Goal: Task Accomplishment & Management: Manage account settings

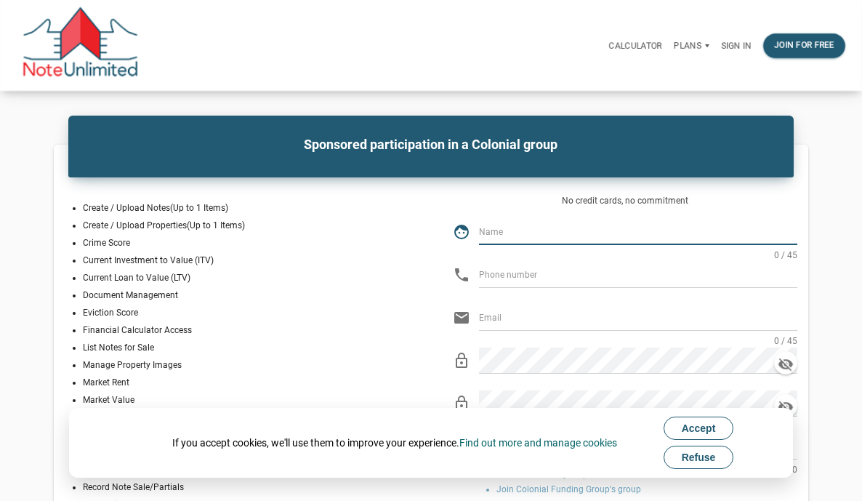
click at [725, 48] on p "Sign in" at bounding box center [736, 46] width 31 height 10
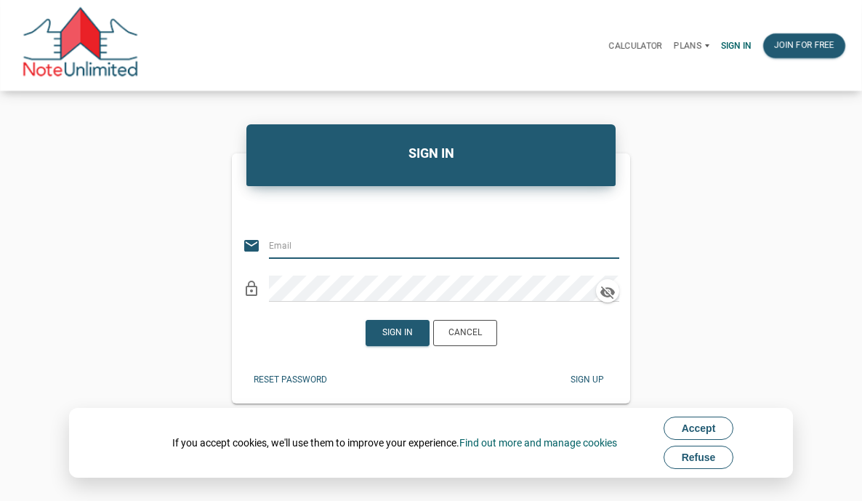
click at [313, 246] on input "email" at bounding box center [435, 246] width 333 height 26
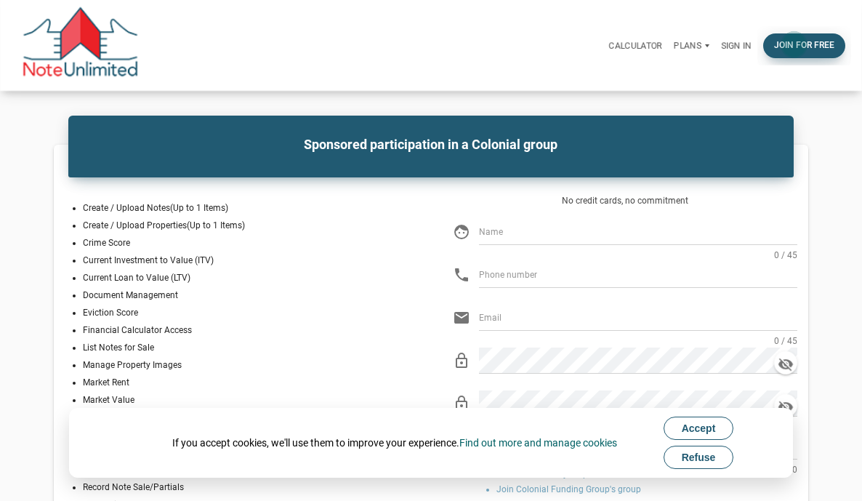
click at [784, 44] on div "Join for free" at bounding box center [804, 45] width 60 height 13
click at [698, 425] on span "Accept" at bounding box center [699, 428] width 34 height 12
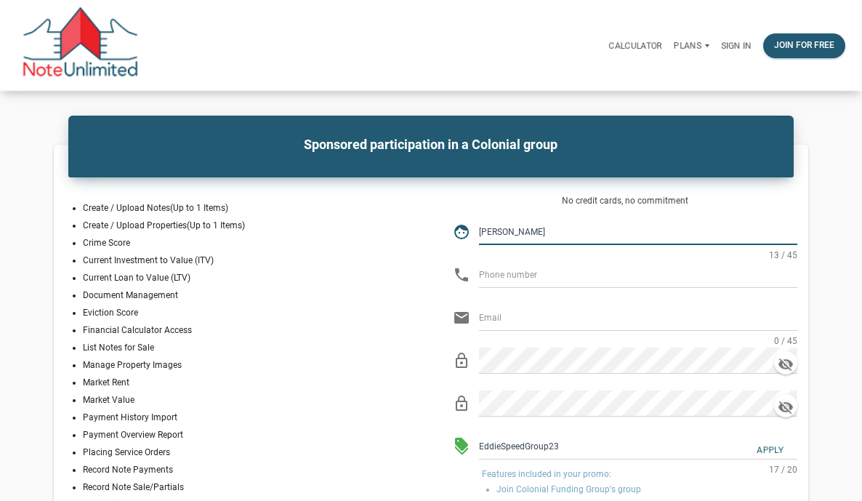
type input "[PERSON_NAME]"
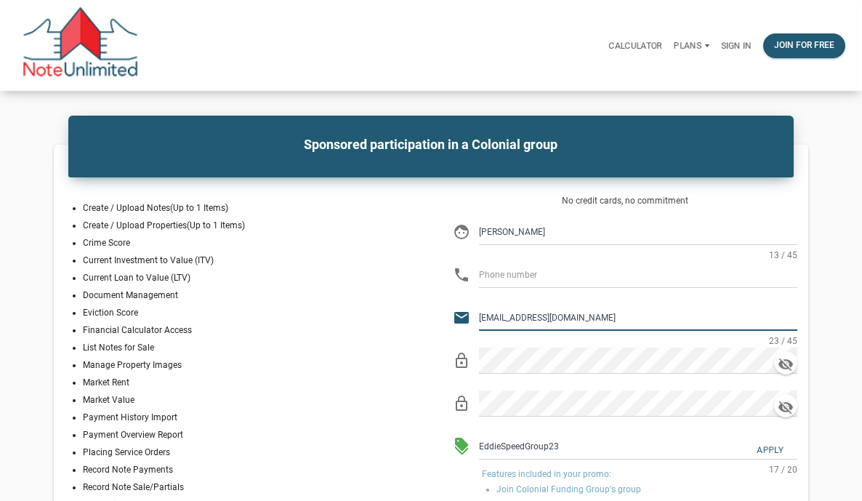
type input "gabenicholas7@gmail.com"
click at [643, 292] on div "No credit cards, no commitment face Gabe Nicholas 13 / 45 phone email gabenicho…" at bounding box center [625, 385] width 366 height 386
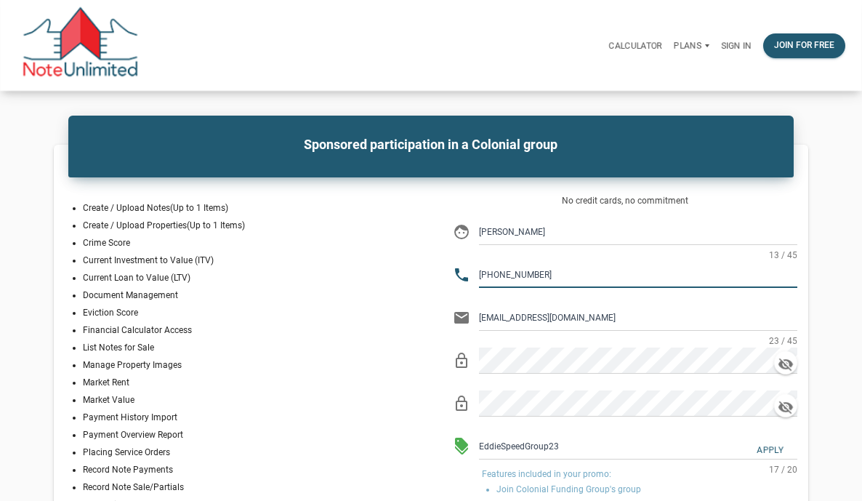
type input "[PHONE_NUMBER]"
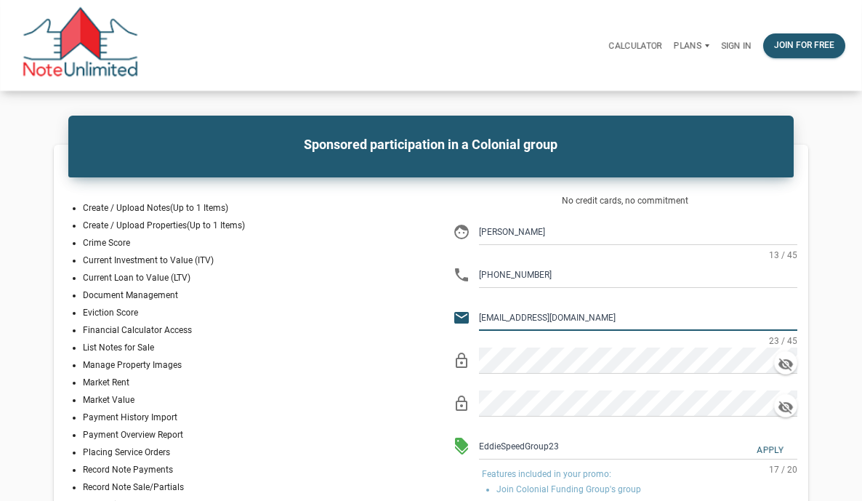
click at [626, 319] on input "gabenicholas7@gmail.com" at bounding box center [638, 318] width 318 height 26
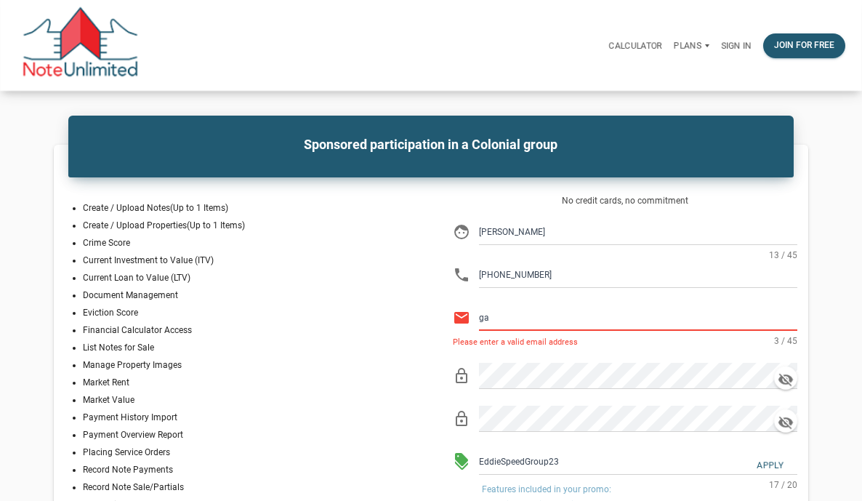
type input "g"
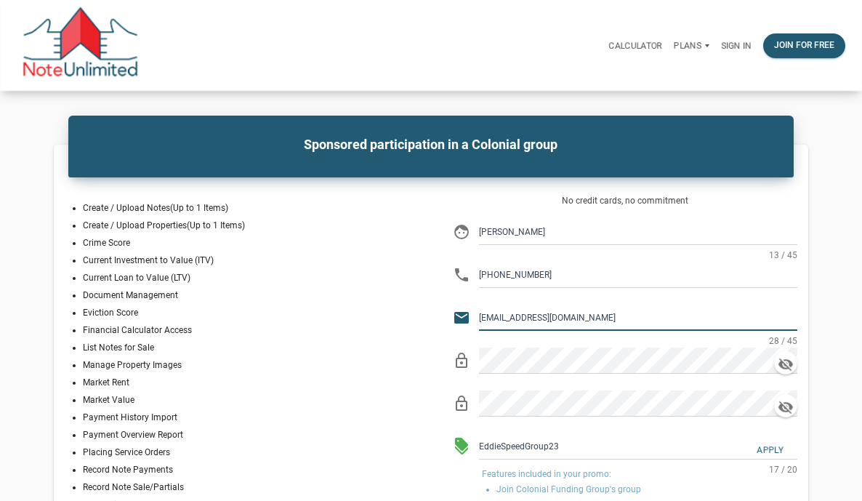
type input "[EMAIL_ADDRESS][DOMAIN_NAME]"
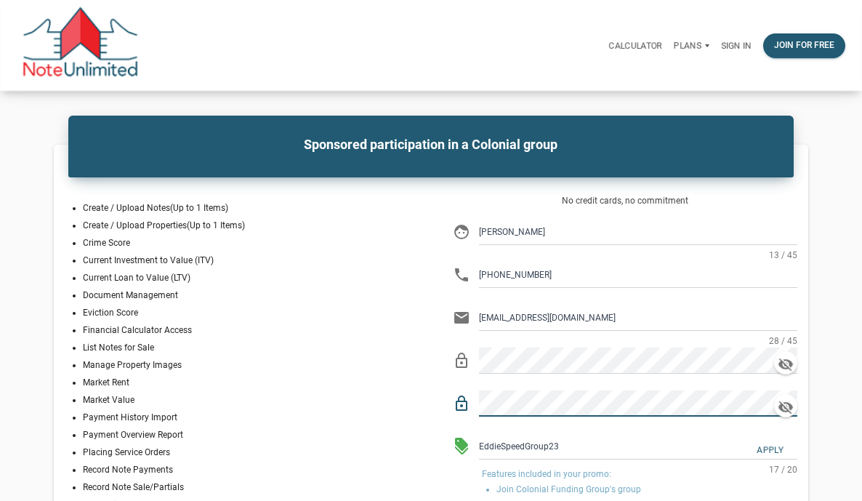
click at [326, 402] on p "Market Value" at bounding box center [251, 399] width 337 height 17
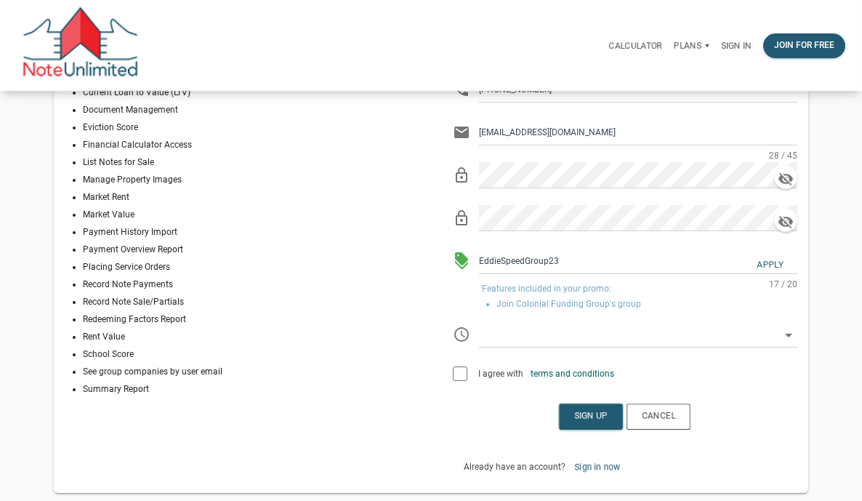
scroll to position [208, 0]
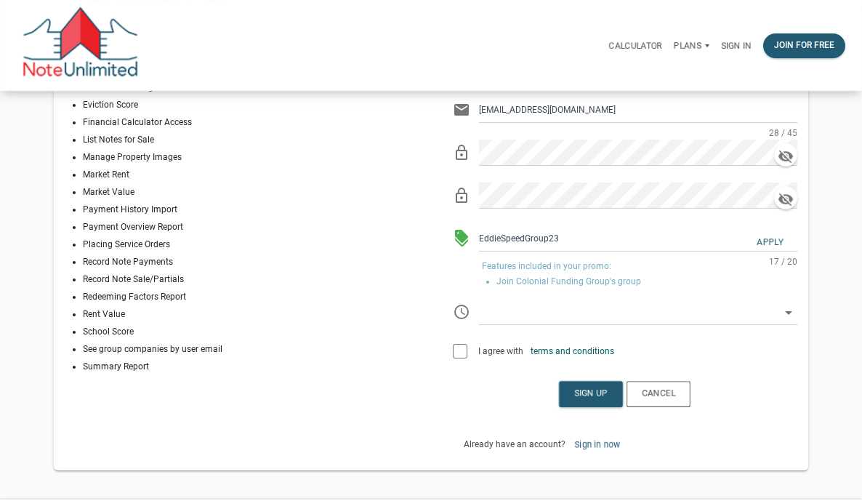
click at [457, 353] on div at bounding box center [460, 351] width 15 height 15
click at [787, 314] on icon at bounding box center [788, 312] width 17 height 17
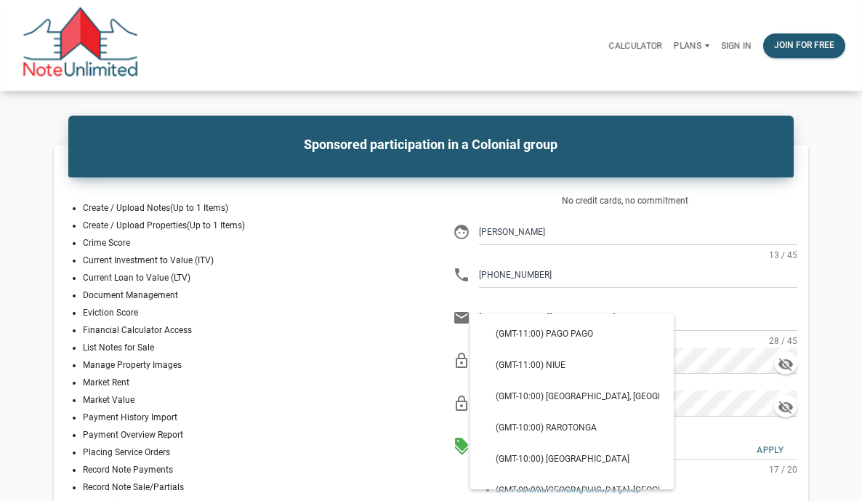
scroll to position [0, 3]
click at [354, 359] on p "Manage Property Images" at bounding box center [251, 364] width 337 height 17
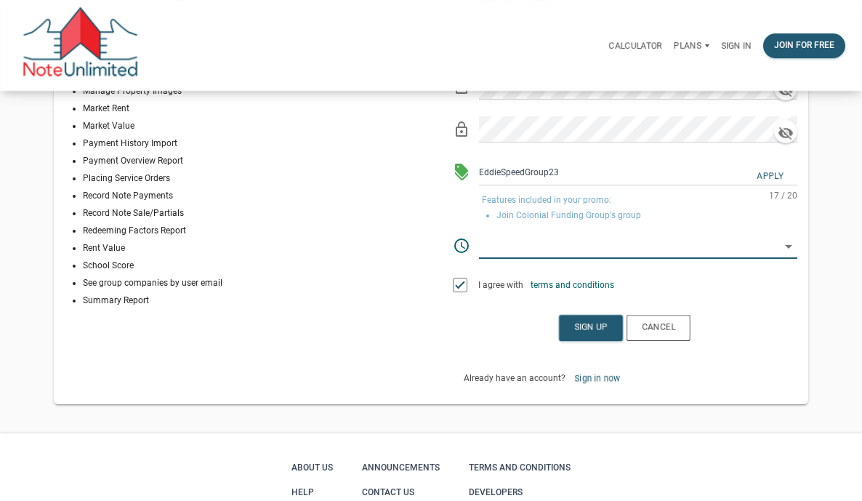
click at [570, 249] on input "text" at bounding box center [629, 246] width 301 height 26
select select
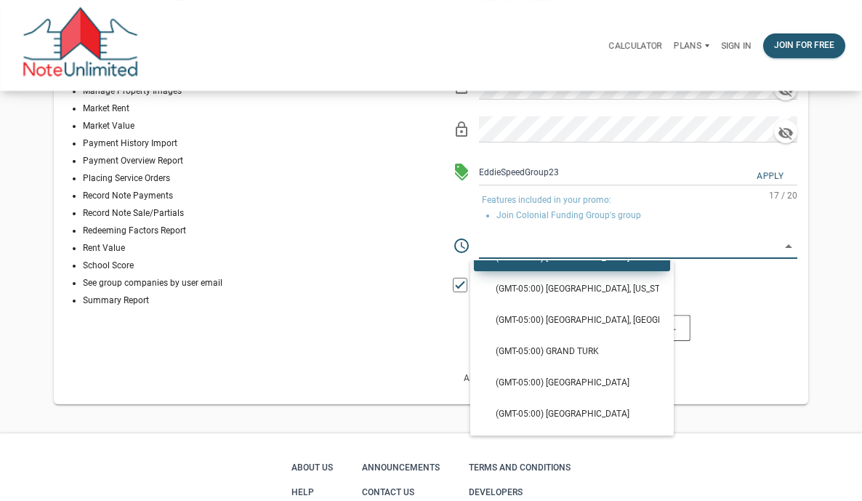
scroll to position [867, 0]
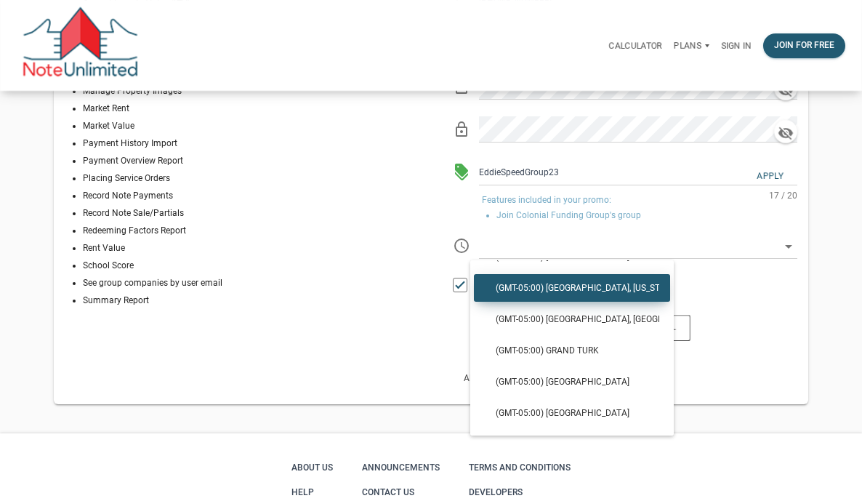
click at [562, 294] on span "(GMT-05:00) [GEOGRAPHIC_DATA], [US_STATE]" at bounding box center [572, 288] width 175 height 11
type input "(GMT-05:00) [GEOGRAPHIC_DATA], [US_STATE]"
type input "America/[GEOGRAPHIC_DATA]"
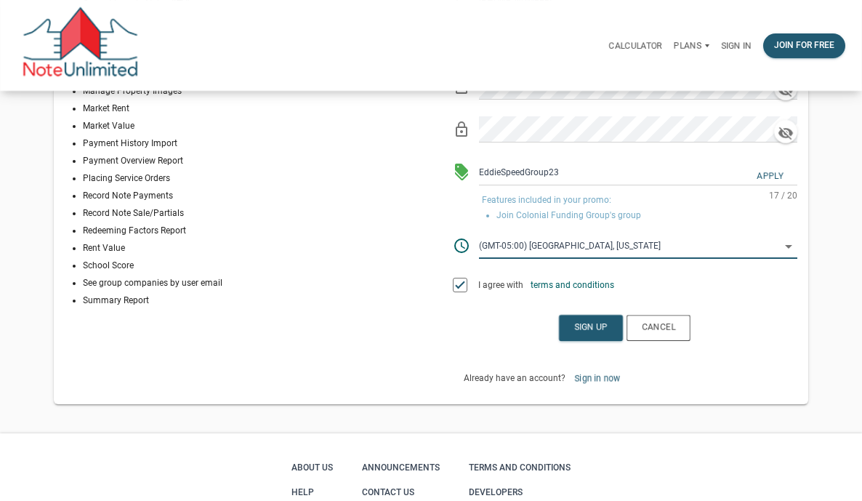
click at [788, 254] on icon at bounding box center [788, 246] width 17 height 17
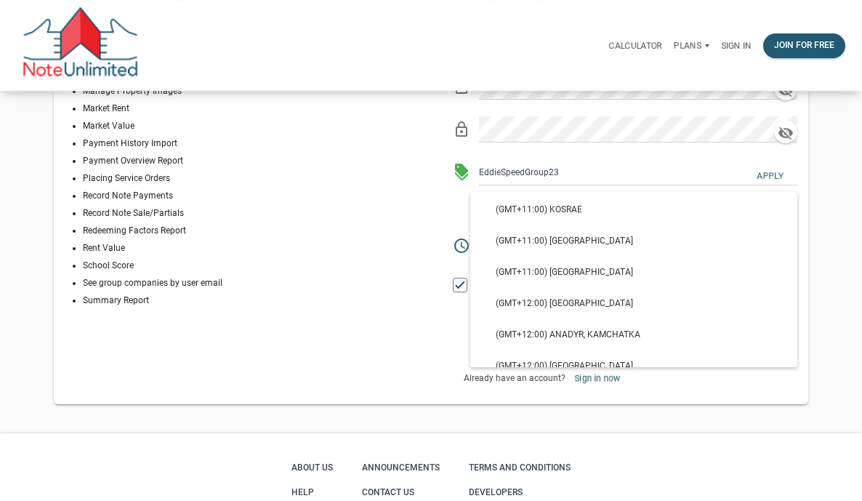
scroll to position [5637, 0]
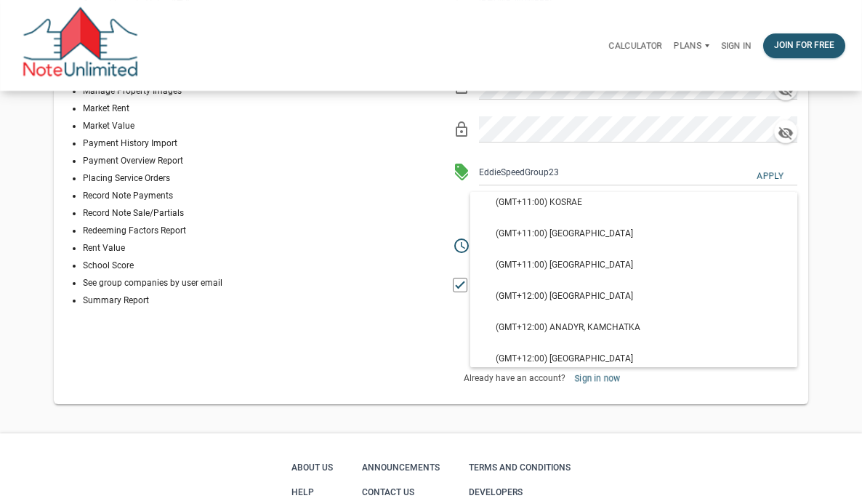
click at [390, 337] on div "Create / Upload Notes (Up to 1 Items) Create / Upload Properties (Up to 1 Items…" at bounding box center [237, 153] width 388 height 501
select select
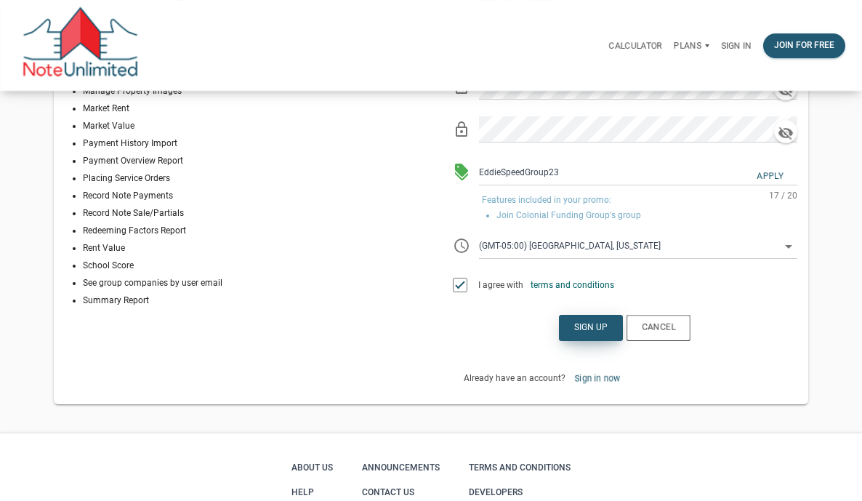
click at [586, 333] on div "Sign up" at bounding box center [590, 327] width 33 height 13
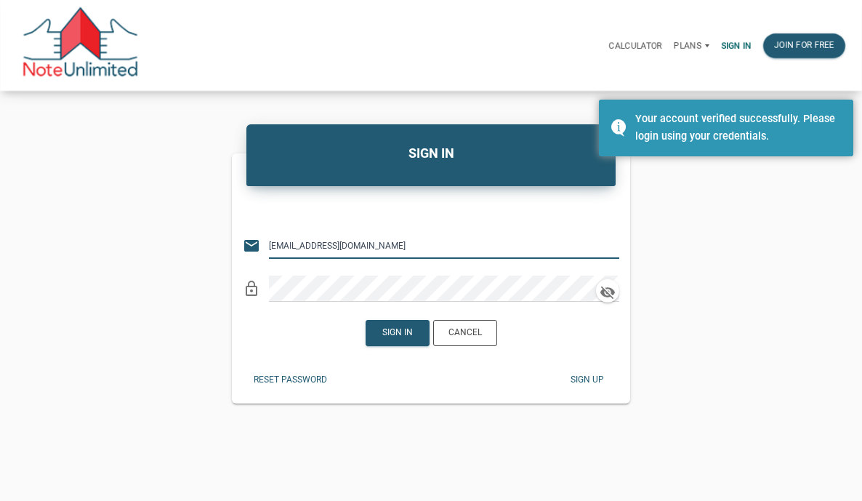
type input "[EMAIL_ADDRESS][DOMAIN_NAME]"
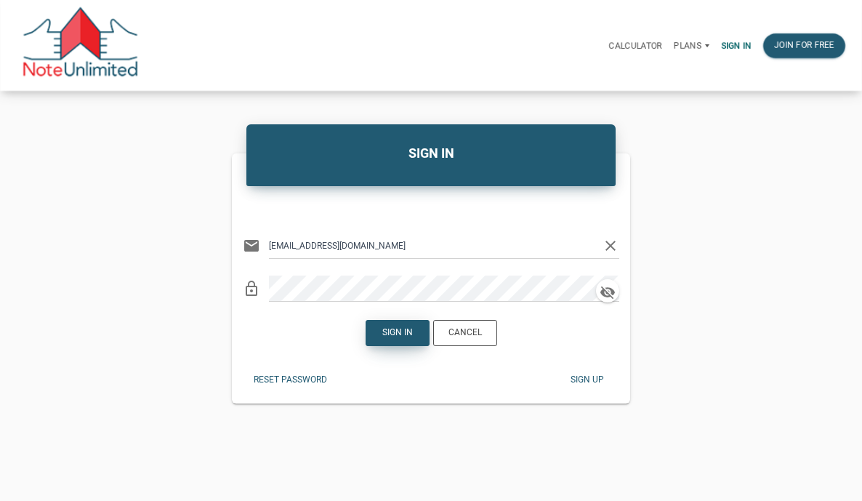
click at [409, 329] on div "Sign in" at bounding box center [397, 332] width 31 height 13
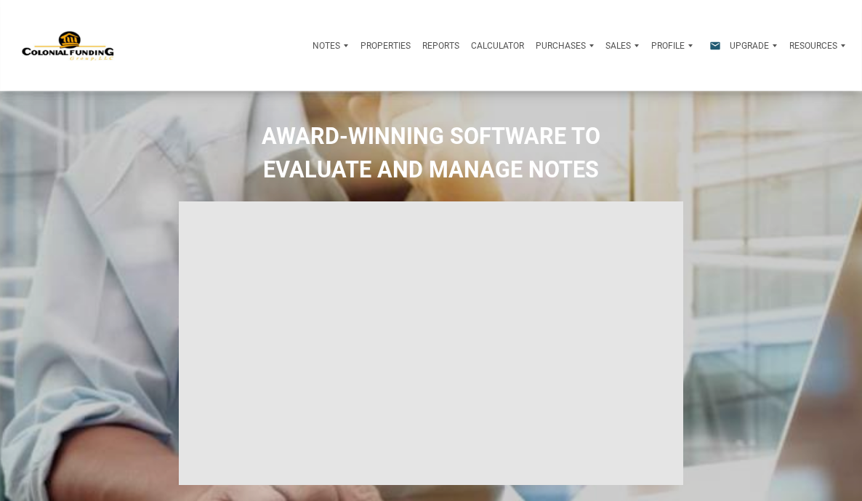
type input "Introduction to new features"
select select
click at [730, 45] on p "Upgrade" at bounding box center [749, 46] width 39 height 10
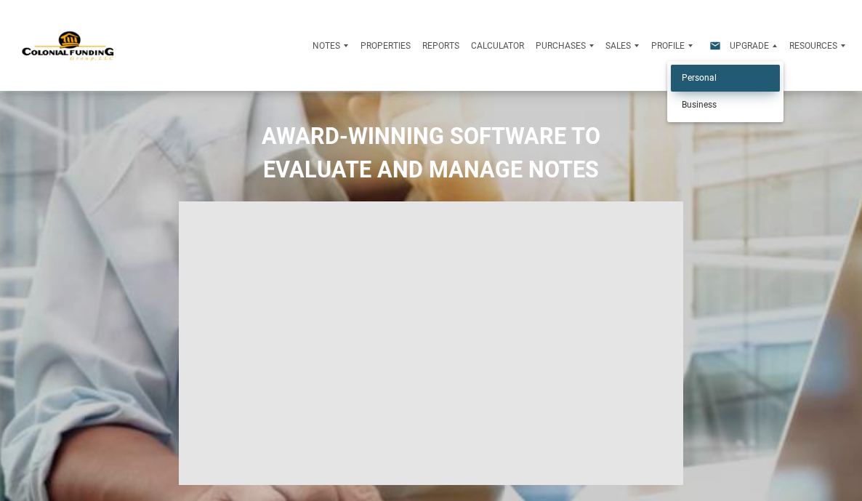
click at [690, 87] on link "Personal" at bounding box center [725, 78] width 109 height 27
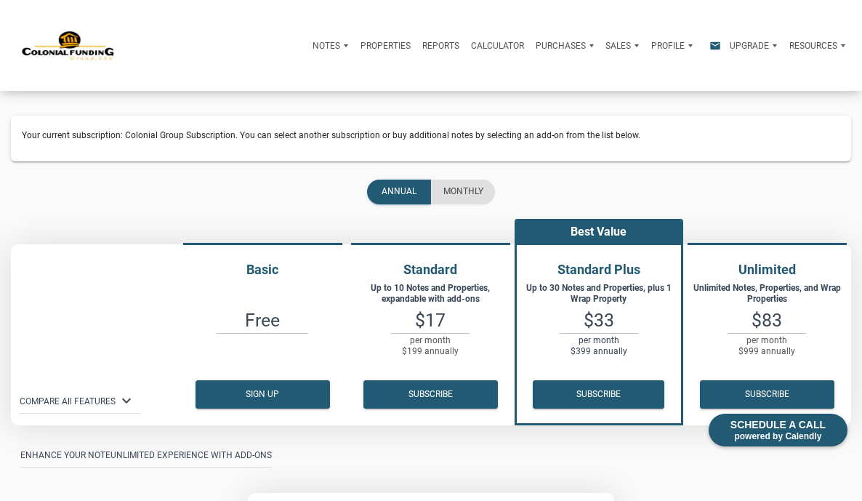
click at [660, 49] on p "Profile" at bounding box center [668, 46] width 33 height 10
click at [618, 77] on link "Settings" at bounding box center [640, 78] width 109 height 27
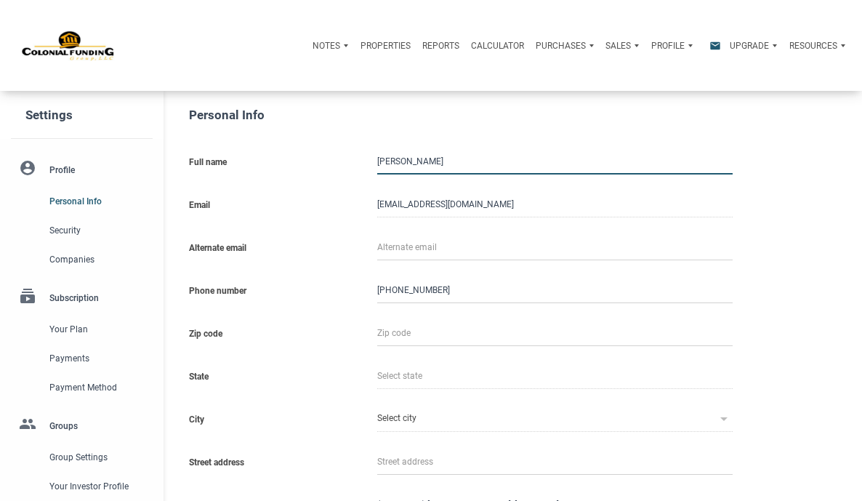
select select
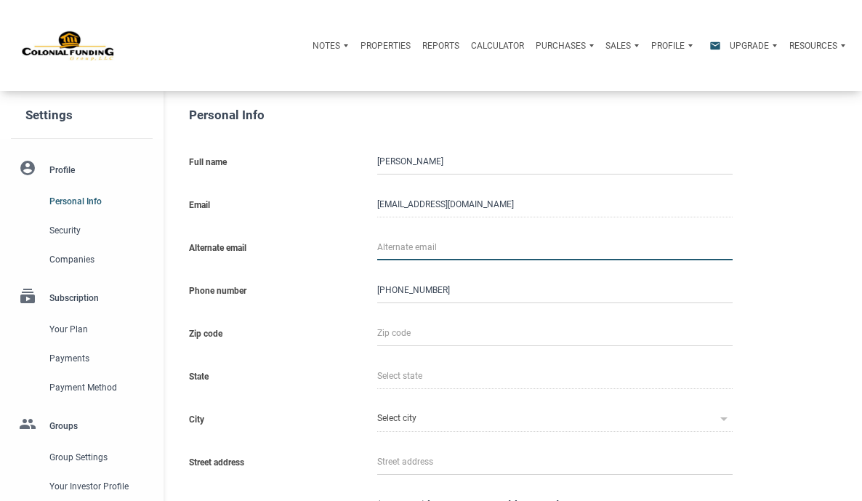
type input "g"
select select
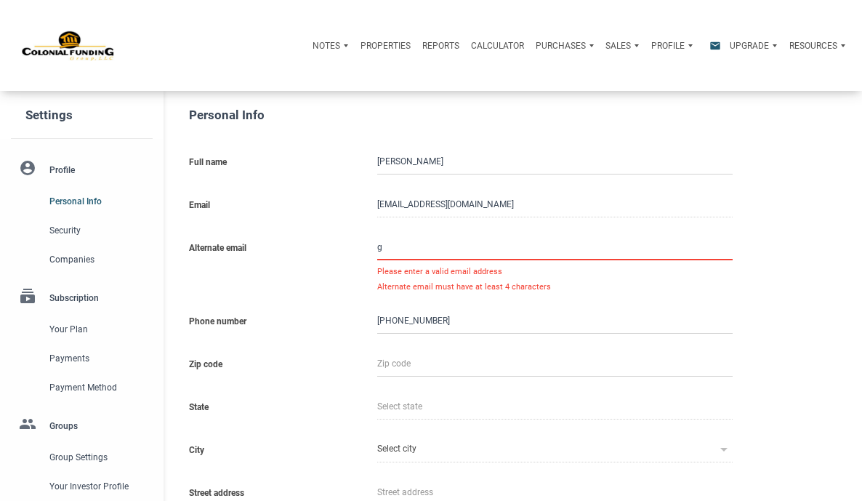
type input "ga"
select select
type input "gab"
select select
type input "gabe"
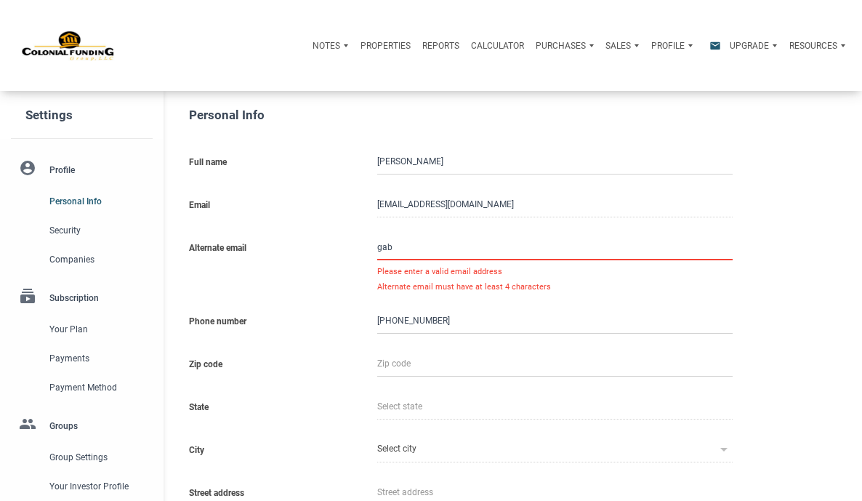
select select
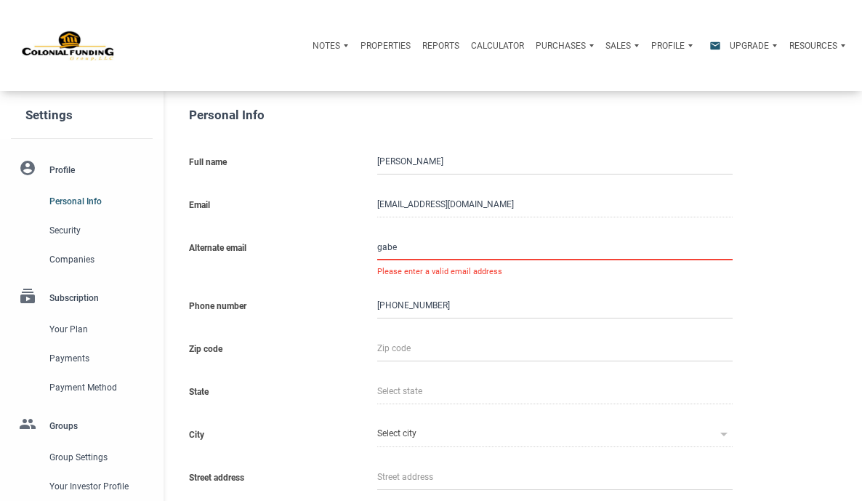
type input "gabe@"
select select
type input "gabe@t"
select select
type input "gabe@th"
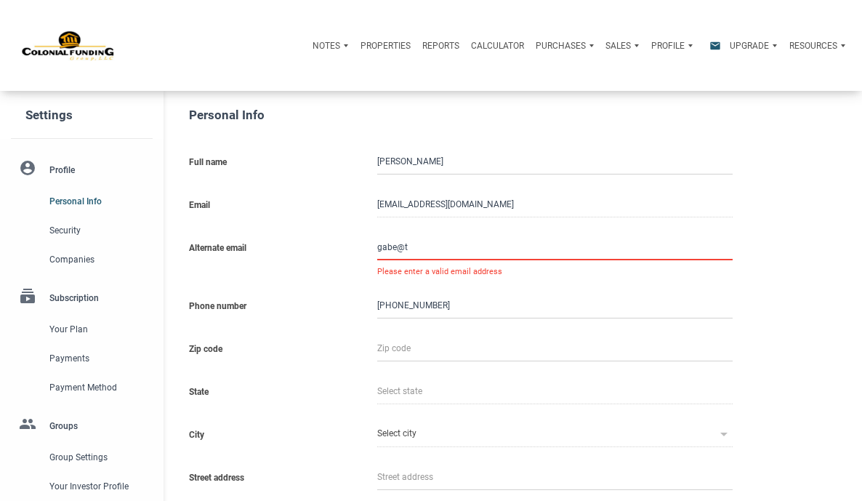
select select
type input "gabe@the"
select select
type input "gabe@ther"
select select
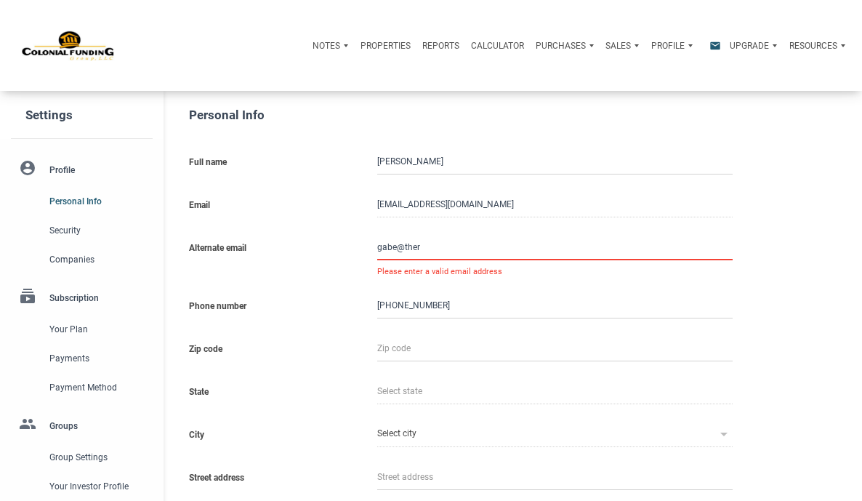
type input "gabe@there"
select select
type input "gabe@theref"
select select
type input "gabe@therefo"
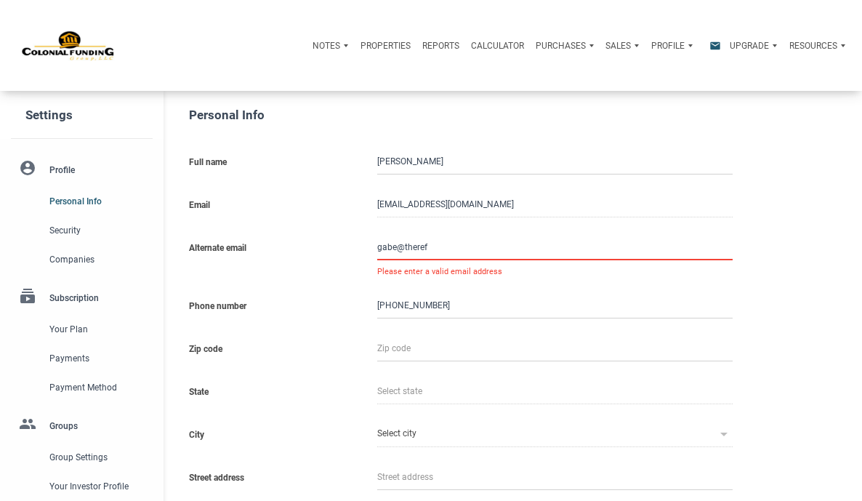
select select
type input "gabe@therefor"
select select
type input "gabe@thereform"
select select
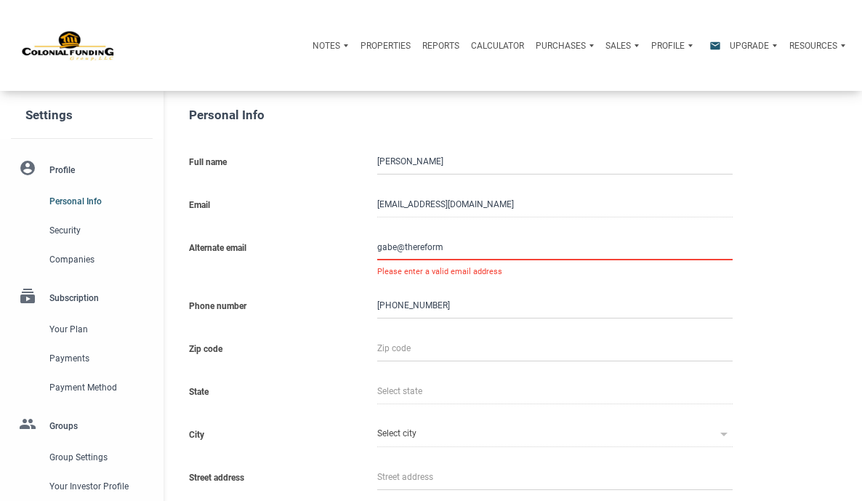
type input "gabe@thereforma"
select select
type input "gabe@thereformat"
select select
type input "gabe@thereformati"
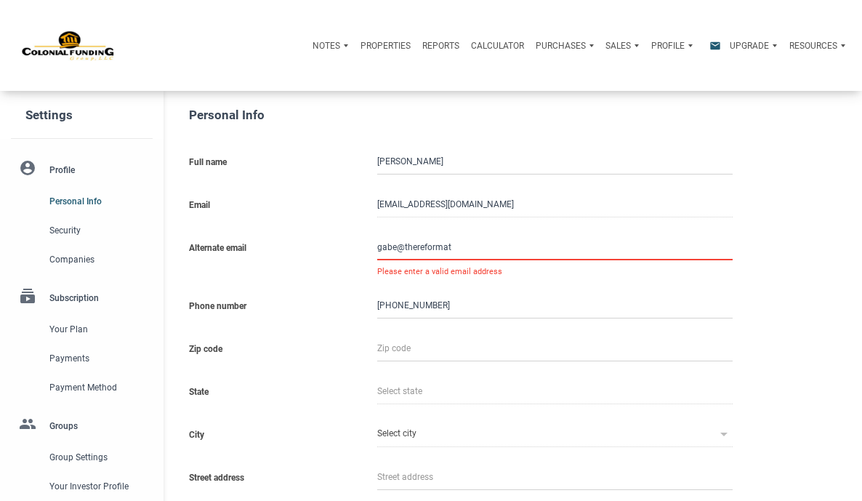
select select
type input "gabe@thereformatio"
select select
type input "gabe@thereformation"
select select
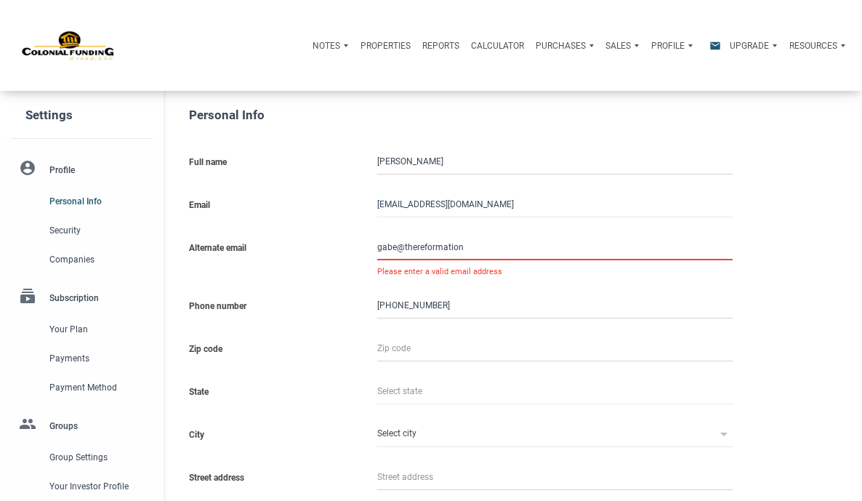
type input "gabe@thereformationc"
select select
type input "gabe@thereformationca"
select select
type input "gabe@thereformationcap"
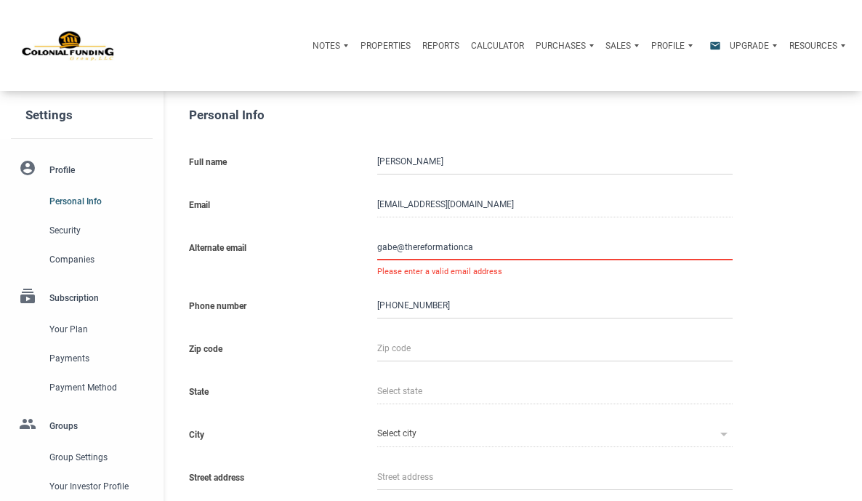
select select
type input "gabe@thereformationcapi"
select select
type input "gabe@thereformationcapit"
select select
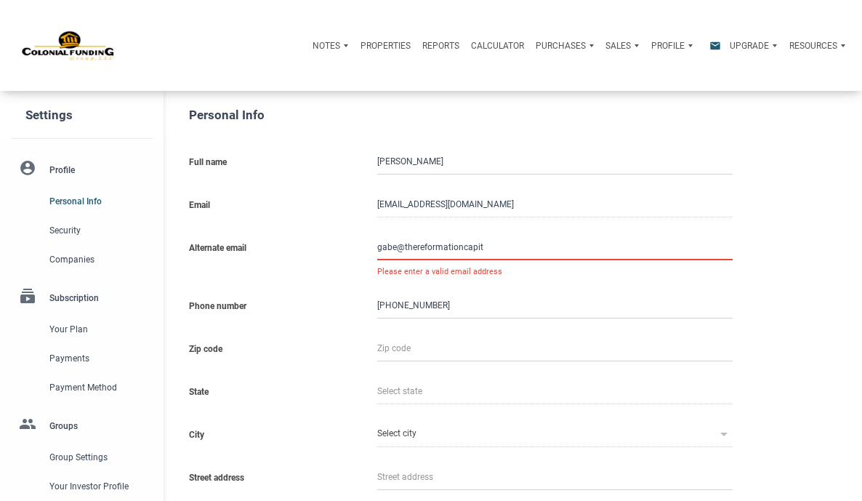
type input "gabe@thereformationcapita"
select select
type input "gabe@thereformationcapital"
select select
type input "gabe@thereformationcapital."
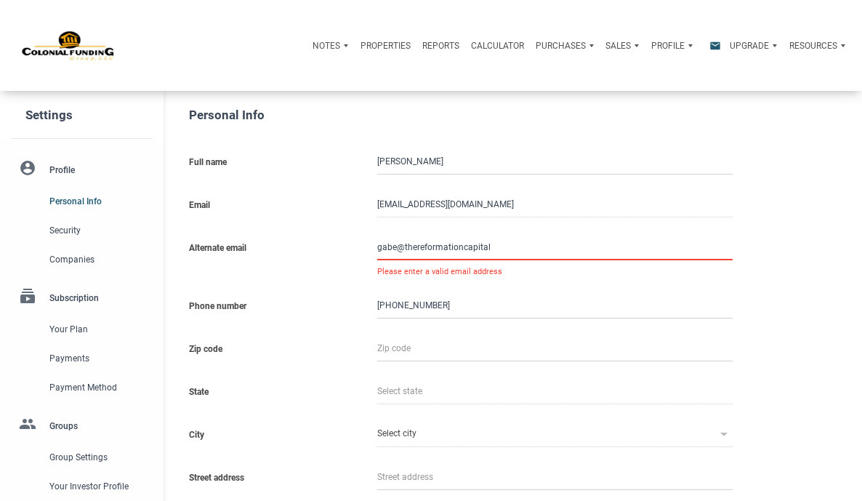
select select
type input "gabe@thereformationcapital.c"
select select
type input "gabe@thereformationcapital.co"
select select
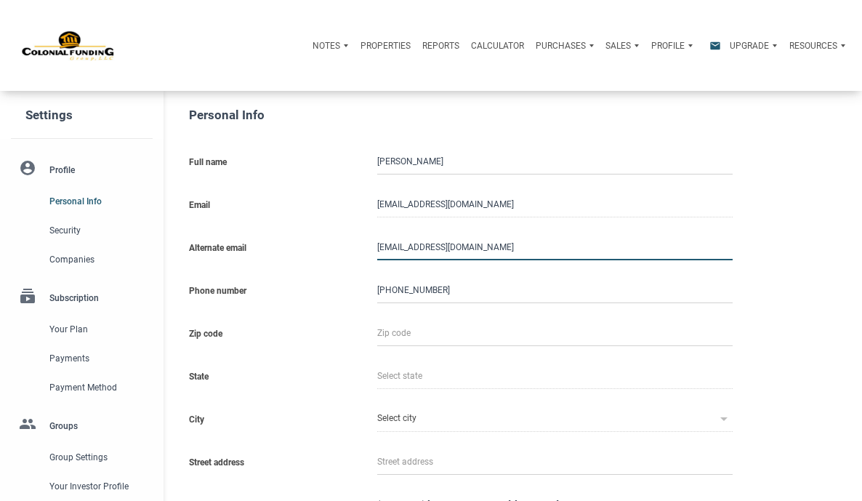
type input "[EMAIL_ADDRESS][DOMAIN_NAME]"
select select
type input "[EMAIL_ADDRESS][DOMAIN_NAME]"
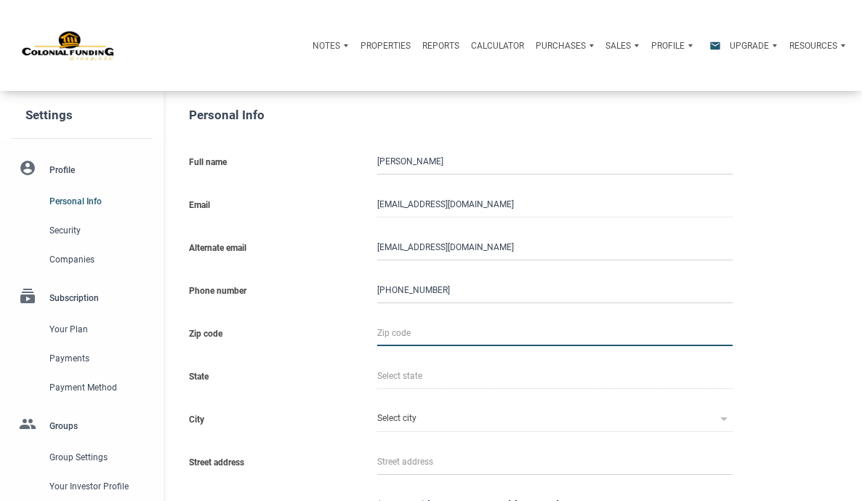
type input "3"
select select
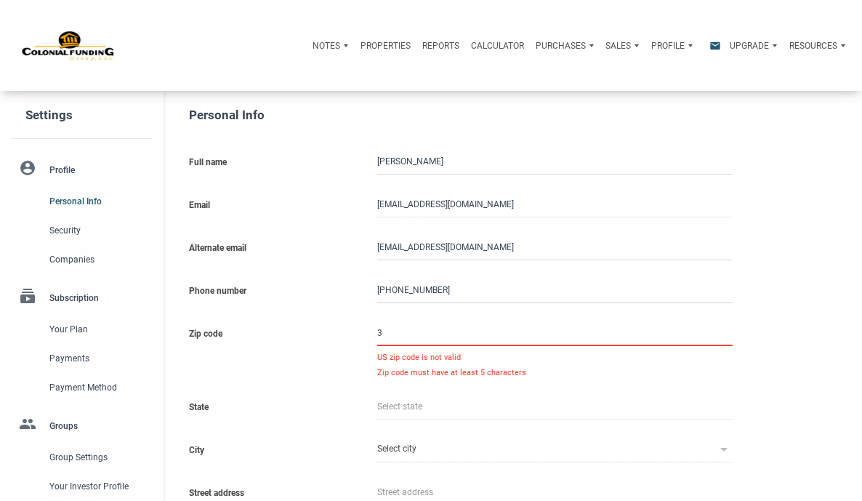
type input "30"
select select
type input "300"
select select
type input "3003"
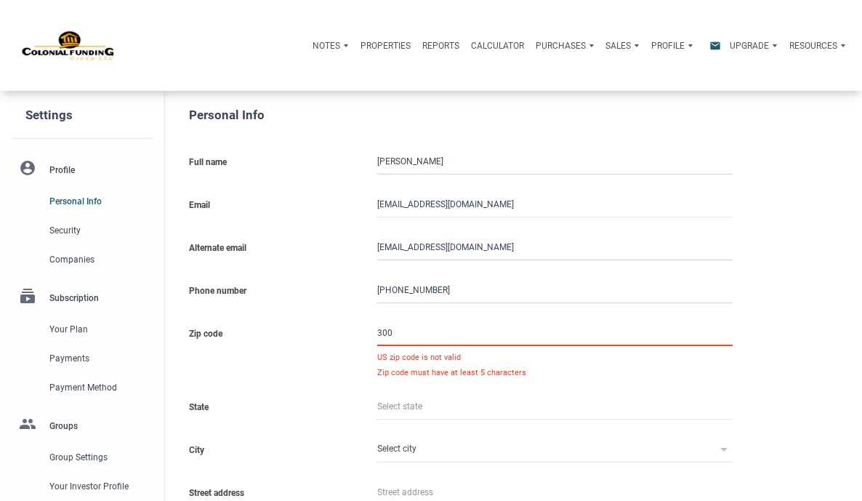
select select
type input "30038"
select select
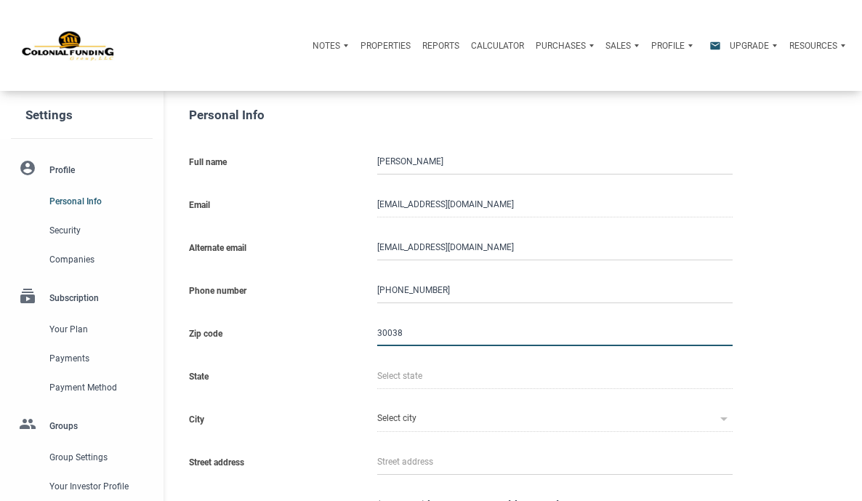
type input "GA"
type input "LITHONIA"
select select
type input "3003"
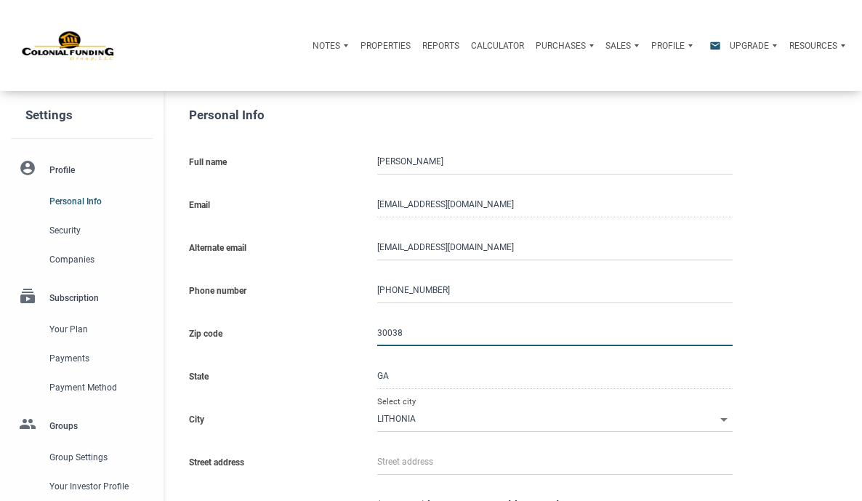
select select
type input "300"
select select
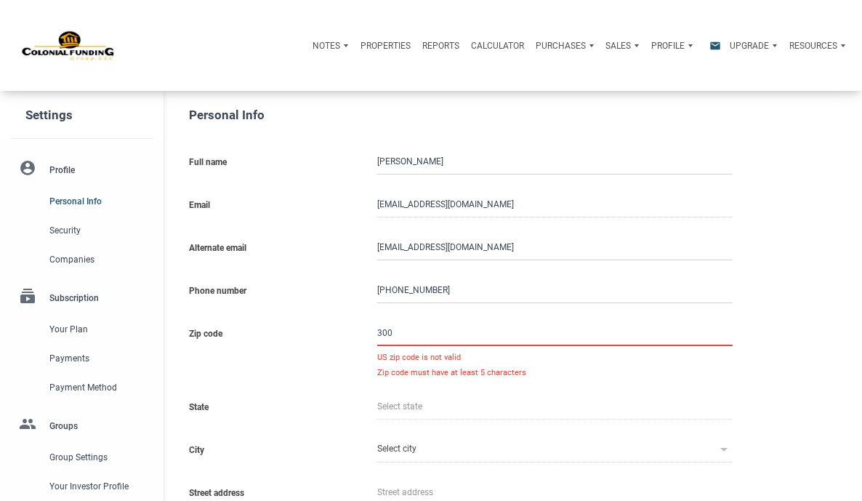
type input "3002"
select select
type input "30028"
select select
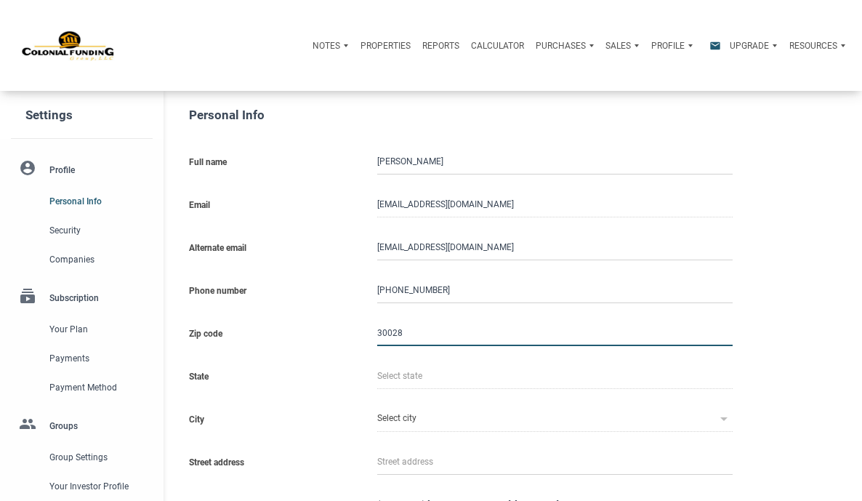
type input "GA"
type input "CUMMING"
select select
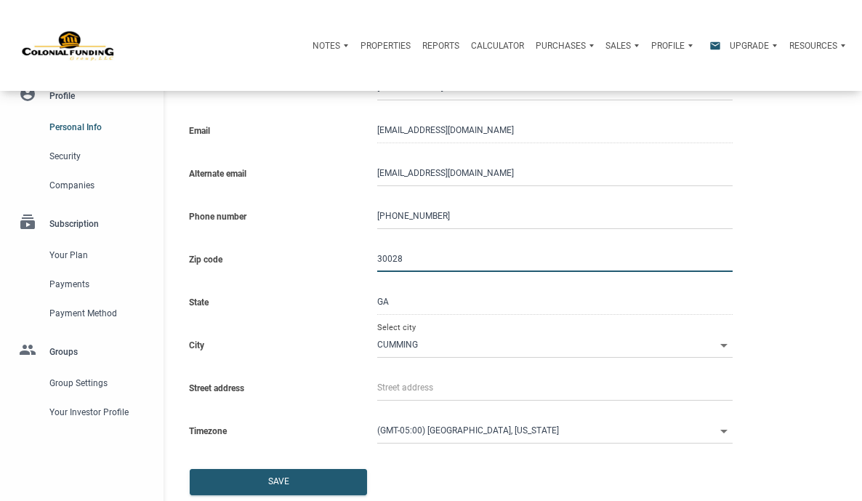
scroll to position [74, 1]
type input "30028"
select select
type input "4"
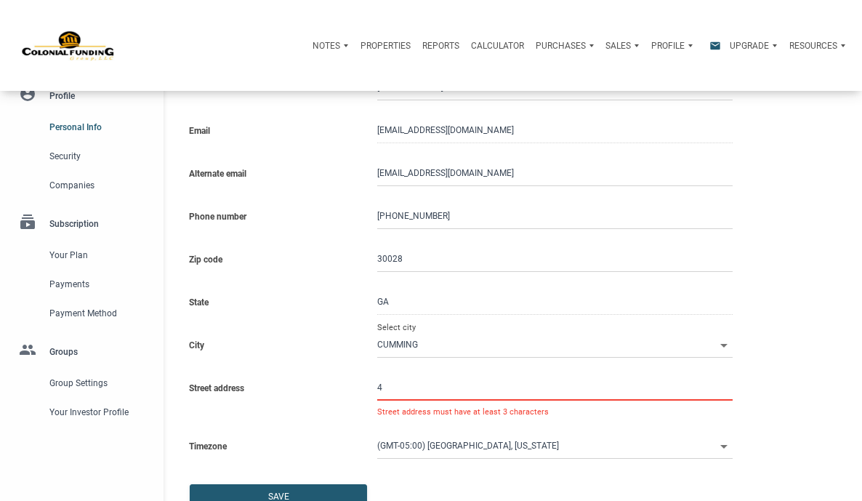
select select
type input "48"
select select
type input "483"
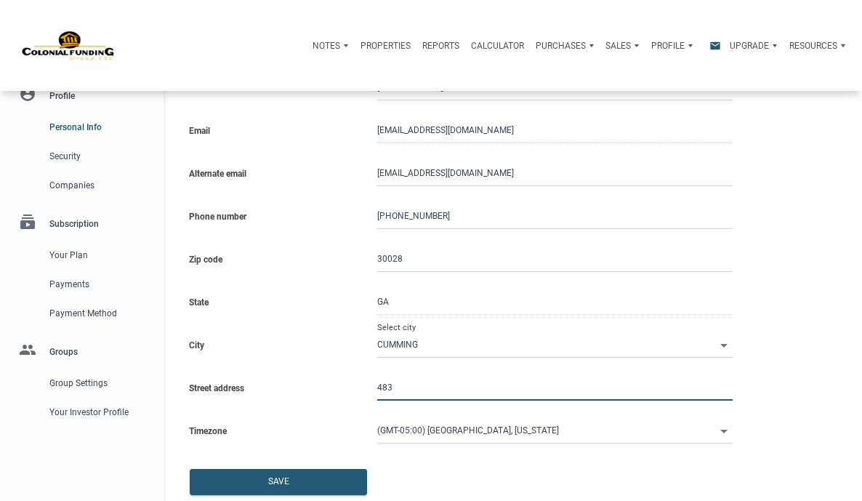
select select
type input "4830"
select select
type input "4830 D"
select select
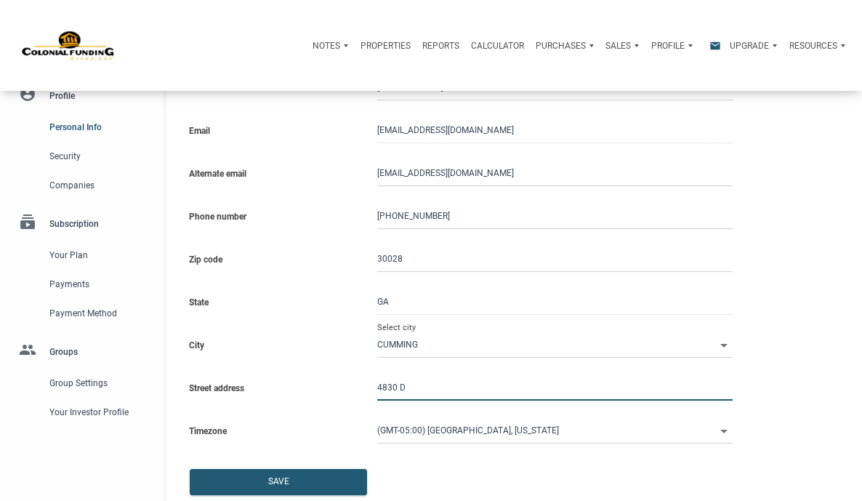
type input "4830 Da"
select select
type input "4830 Dar"
select select
type input "4830 Darb"
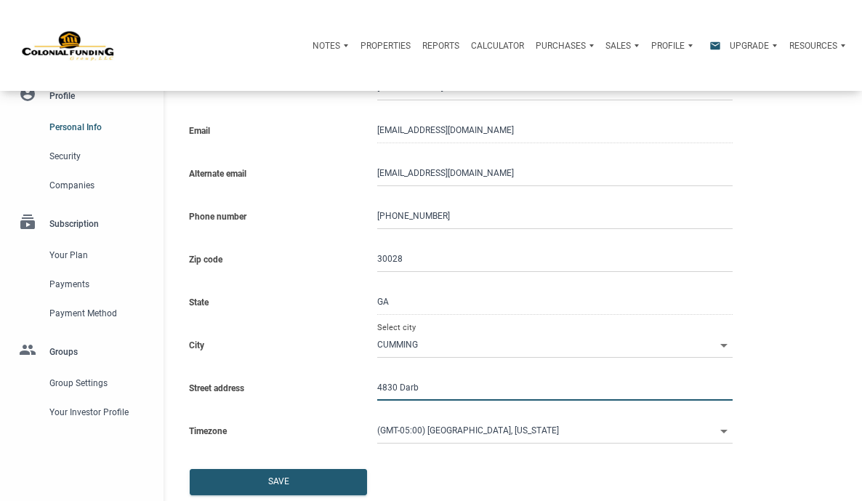
select select
type input "4830 Darby"
select select
type input "4830 Darby D"
select select
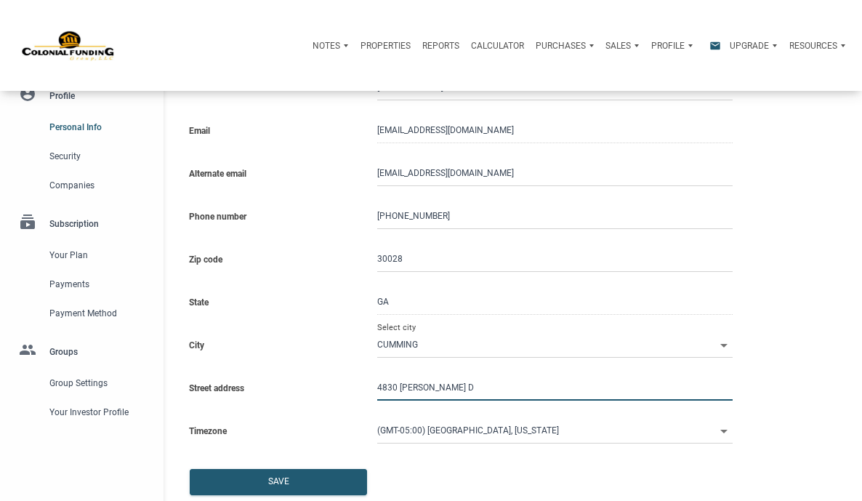
type input "4830 Darby Dr"
select select
type input "4830 Darby Dri"
select select
type input "4830 Darby Driv"
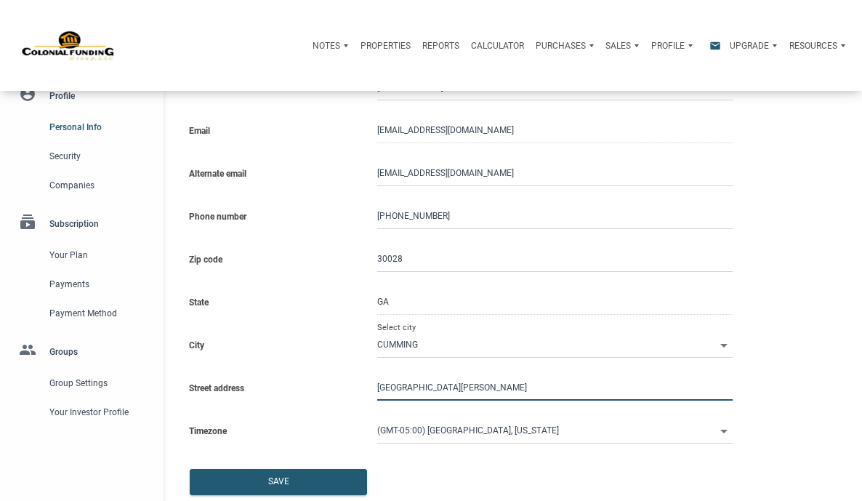
select select
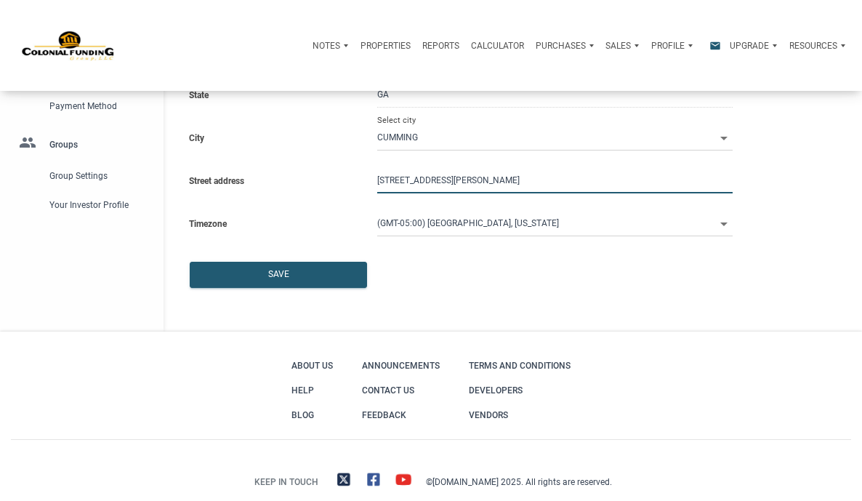
scroll to position [296, 0]
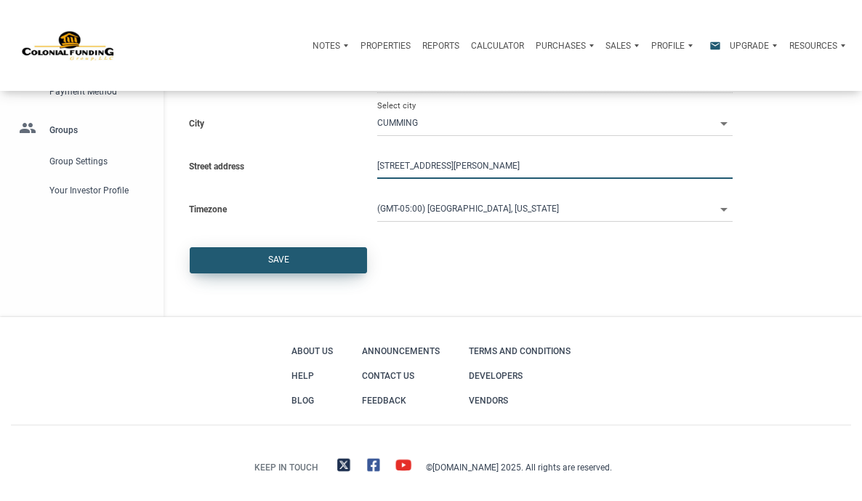
type input "[STREET_ADDRESS][PERSON_NAME]"
click at [298, 262] on div "Save" at bounding box center [279, 260] width 176 height 25
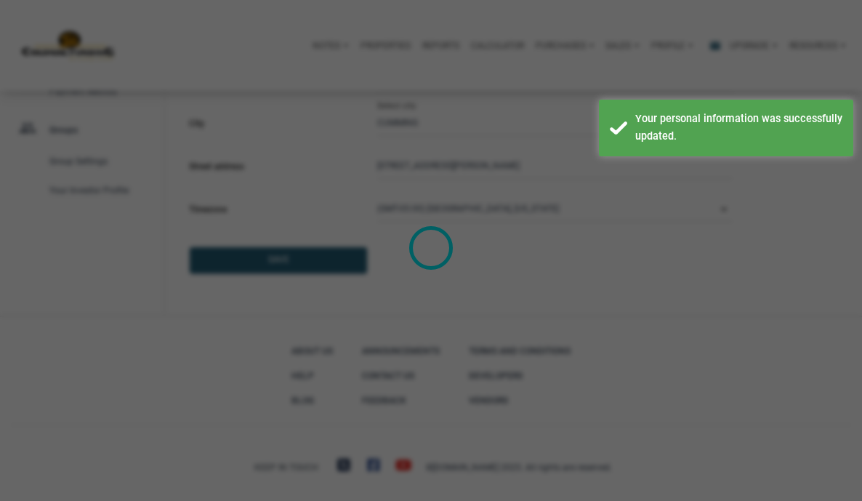
select select
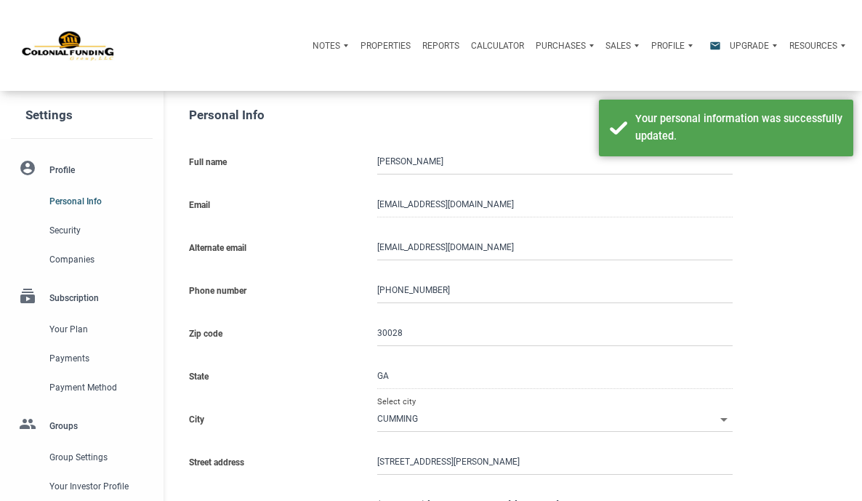
scroll to position [0, 0]
click at [59, 172] on li "account_circle Profile Personal Info Security Companies" at bounding box center [82, 213] width 164 height 121
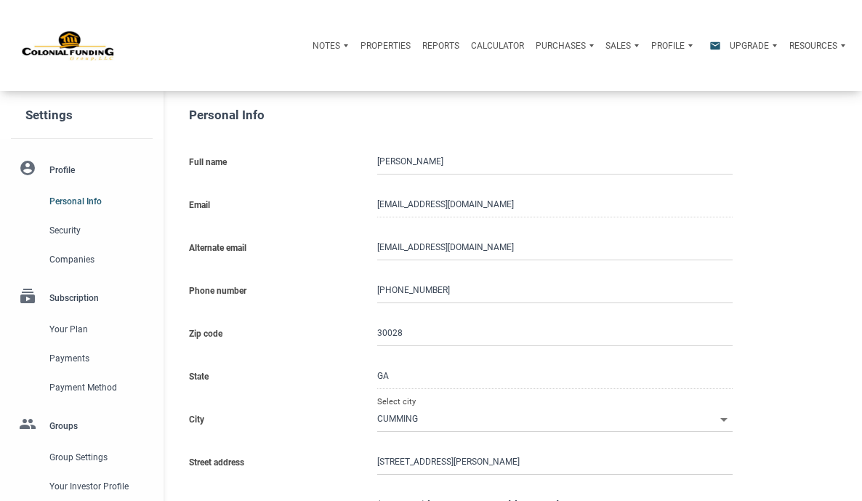
click at [59, 172] on li "account_circle Profile Personal Info Security Companies" at bounding box center [82, 213] width 164 height 121
click at [30, 165] on li "account_circle Profile Personal Info Security Companies" at bounding box center [82, 213] width 164 height 121
click at [29, 167] on li "account_circle Profile Personal Info Security Companies" at bounding box center [82, 213] width 164 height 121
click at [69, 169] on li "account_circle Profile Personal Info Security Companies" at bounding box center [82, 213] width 164 height 121
click at [69, 204] on span "Personal Info" at bounding box center [97, 201] width 97 height 17
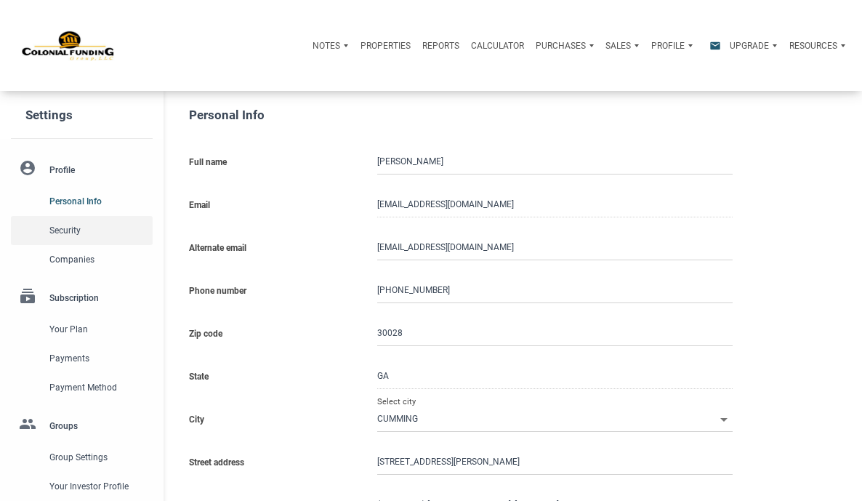
click at [70, 229] on span "Security" at bounding box center [97, 230] width 97 height 17
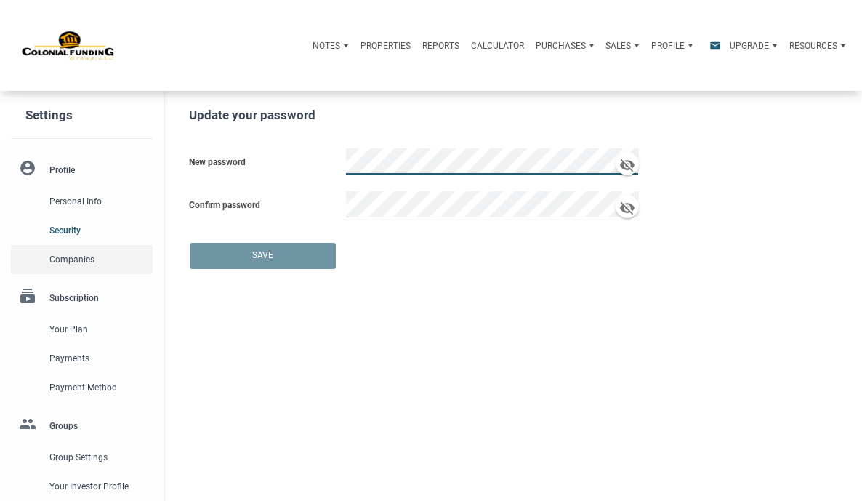
click at [68, 254] on span "Companies" at bounding box center [97, 259] width 97 height 17
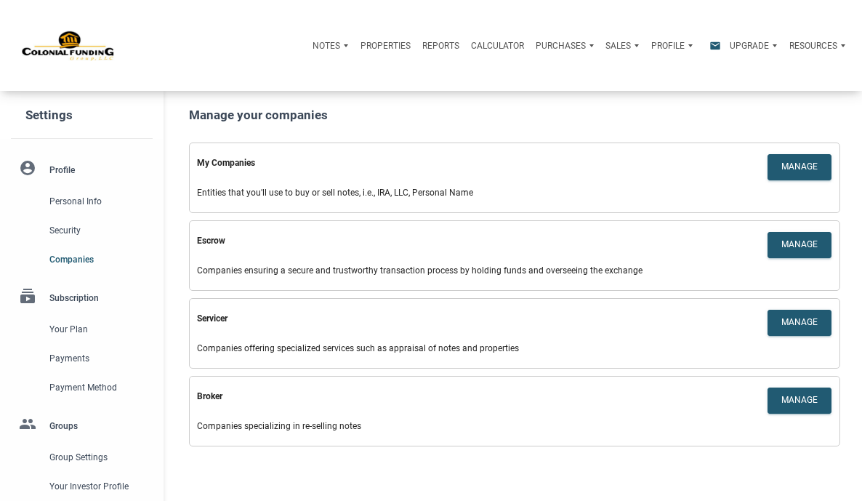
click at [68, 301] on li "subscriptions Subscription Your plan Payments Payment Method" at bounding box center [82, 338] width 164 height 128
click at [71, 338] on span "Your plan" at bounding box center [97, 329] width 97 height 17
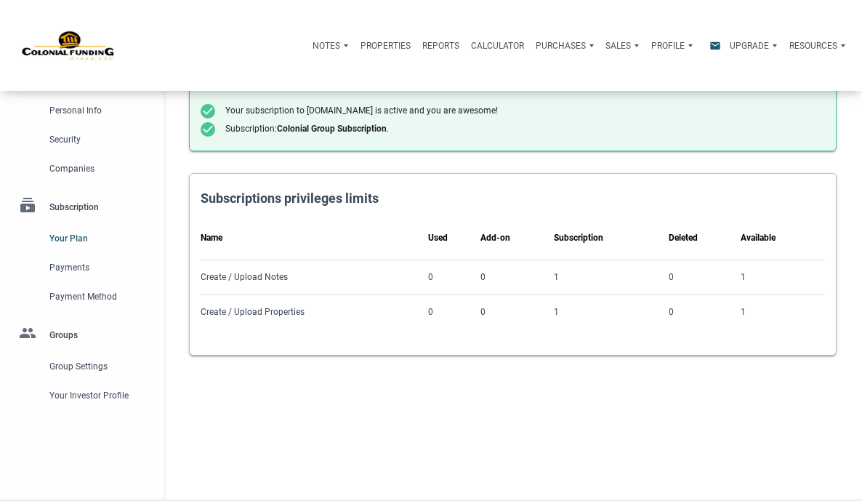
scroll to position [99, 0]
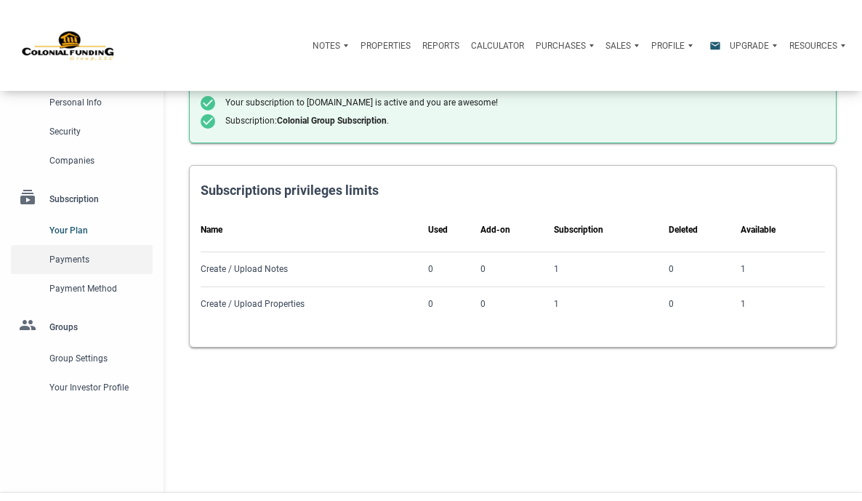
click at [92, 268] on span "Payments" at bounding box center [97, 259] width 97 height 17
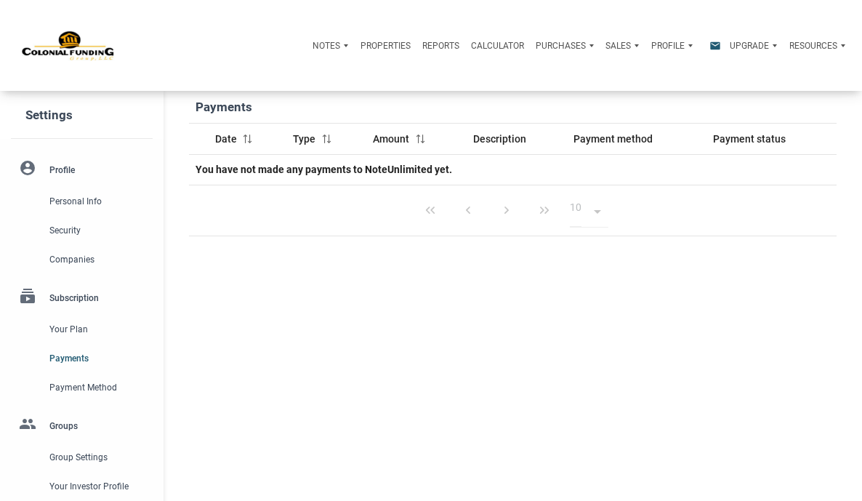
click at [92, 303] on li "subscriptions Subscription Your plan Payments Payment Method" at bounding box center [82, 338] width 164 height 128
click at [85, 396] on span "Payment Method" at bounding box center [97, 387] width 97 height 17
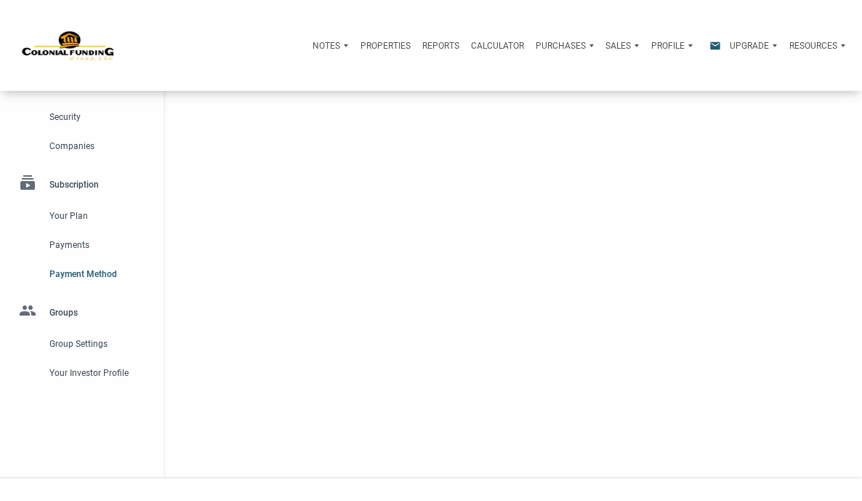
scroll to position [134, 0]
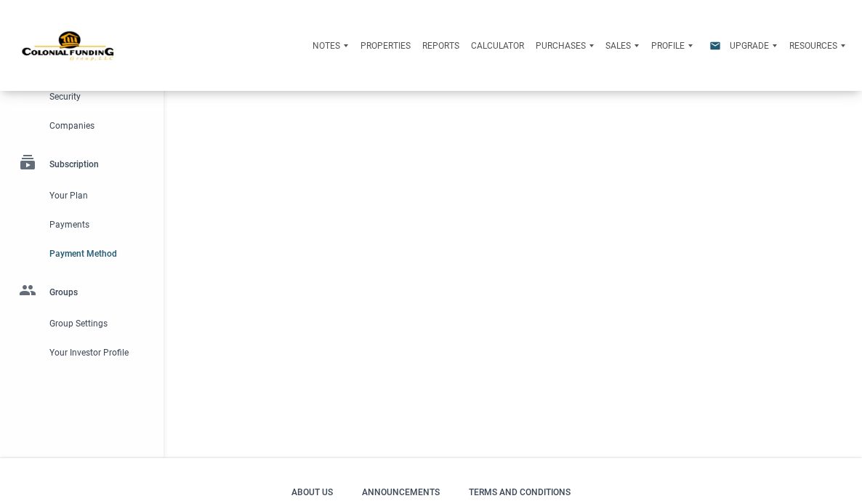
click at [307, 47] on div "Notes" at bounding box center [330, 45] width 47 height 35
click at [242, 81] on link "Dashboard" at bounding box center [296, 78] width 109 height 27
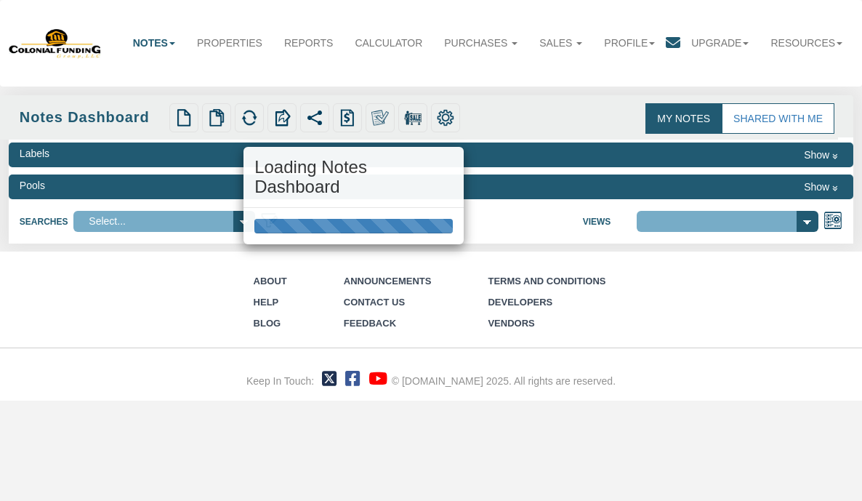
click at [494, 324] on div "Loading Notes Dashboard" at bounding box center [431, 250] width 862 height 501
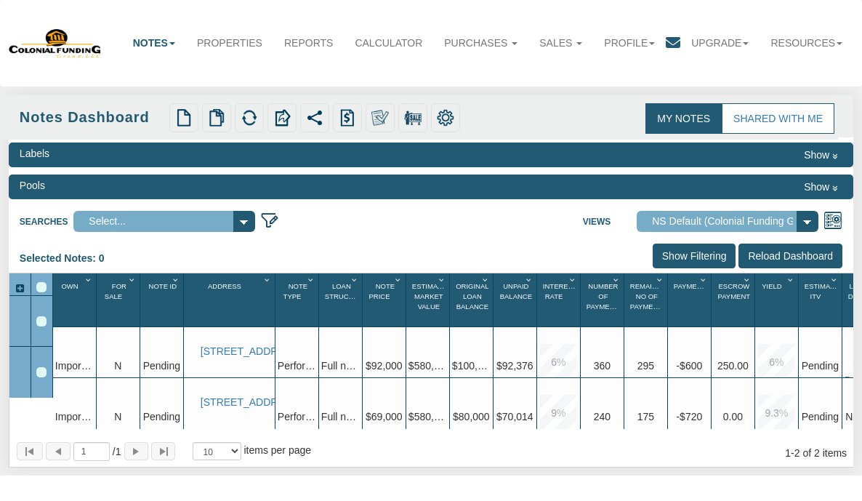
select select "316"
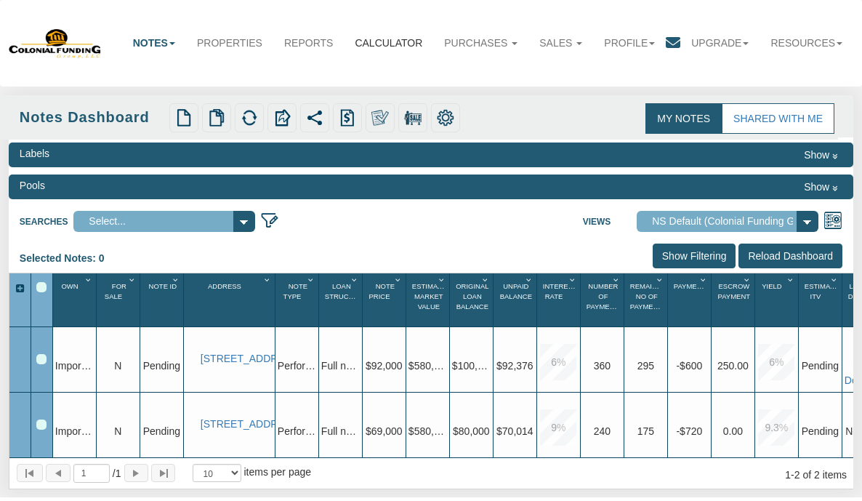
click at [403, 41] on link "Calculator" at bounding box center [388, 43] width 89 height 32
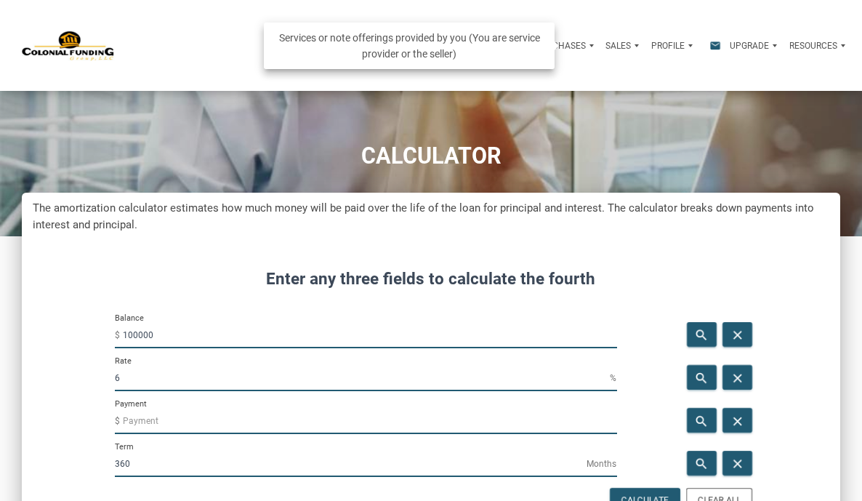
click at [606, 47] on p "Sales" at bounding box center [618, 46] width 25 height 10
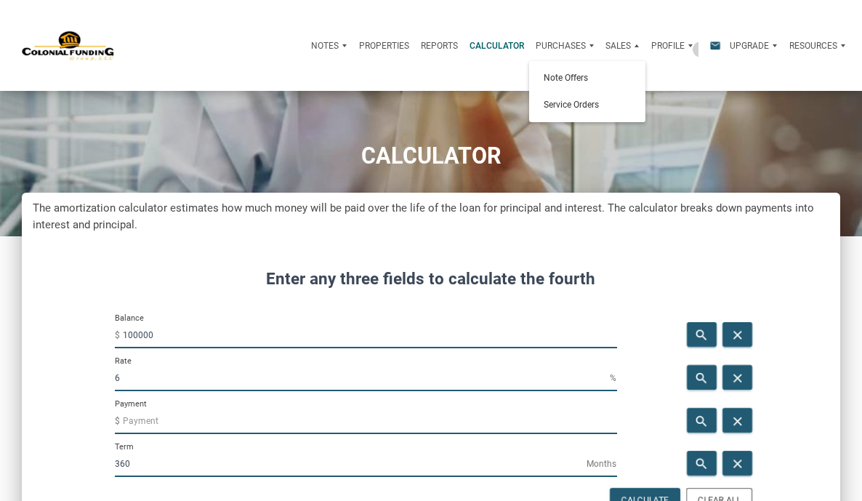
click at [674, 49] on div "Profile" at bounding box center [672, 45] width 53 height 35
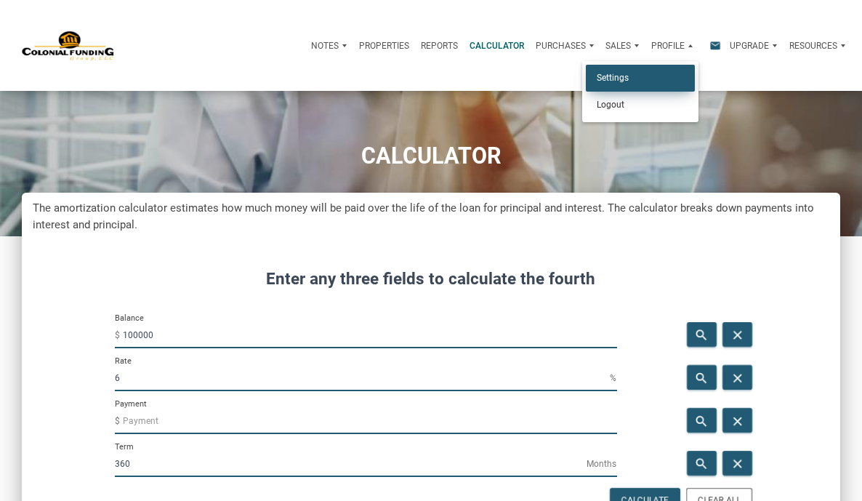
click at [614, 77] on link "Settings" at bounding box center [640, 78] width 109 height 27
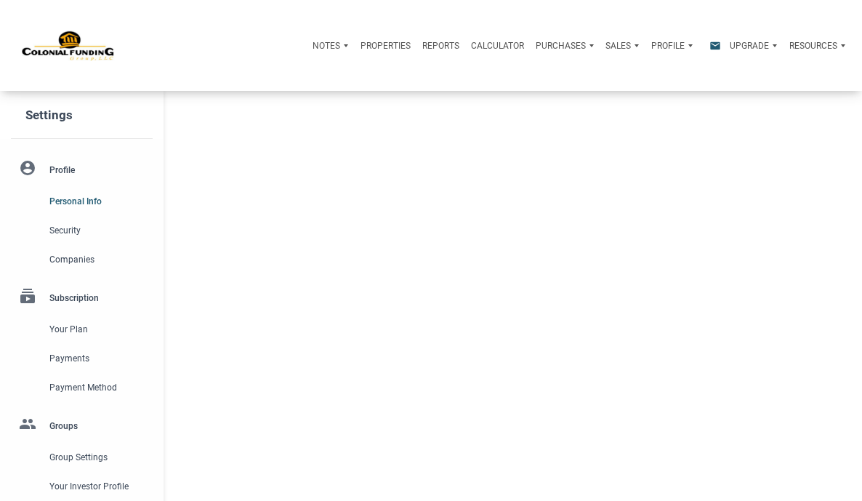
type input "CUMMING"
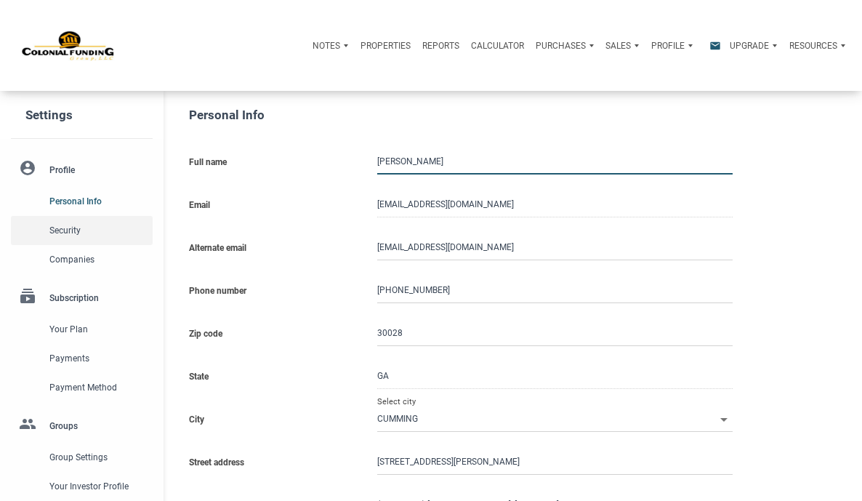
select select
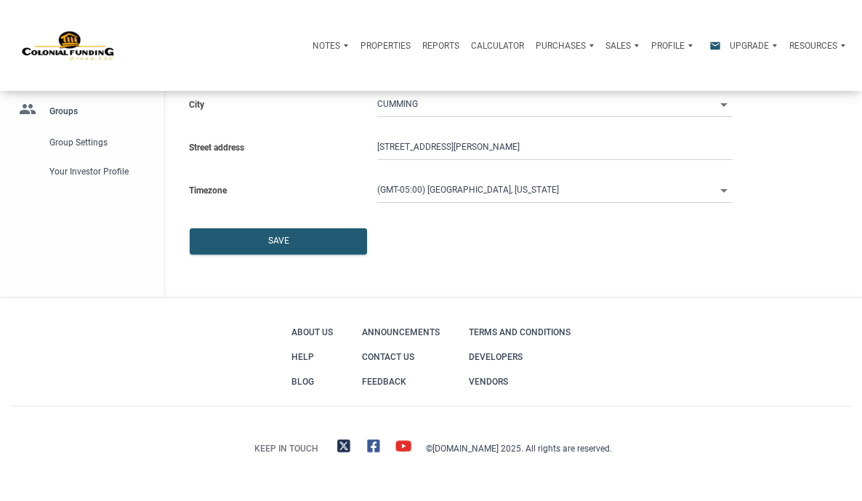
scroll to position [315, 0]
click at [297, 331] on link "About Us" at bounding box center [312, 332] width 49 height 25
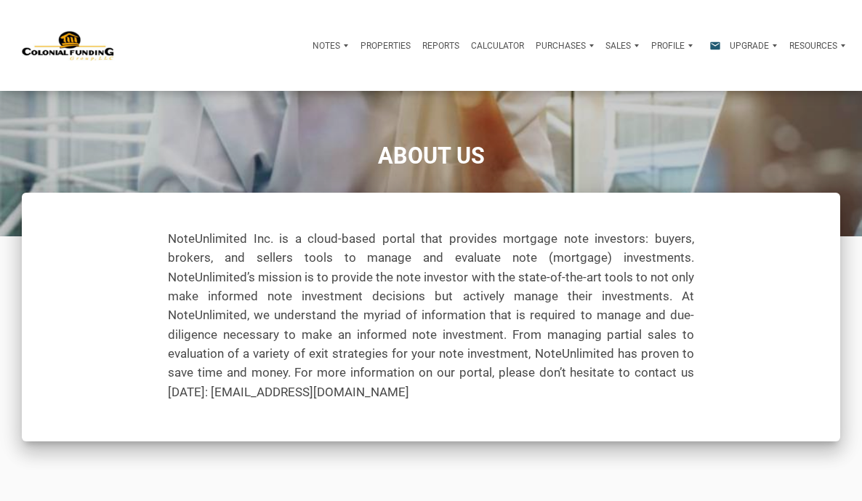
click at [666, 49] on div "Profile" at bounding box center [672, 45] width 53 height 35
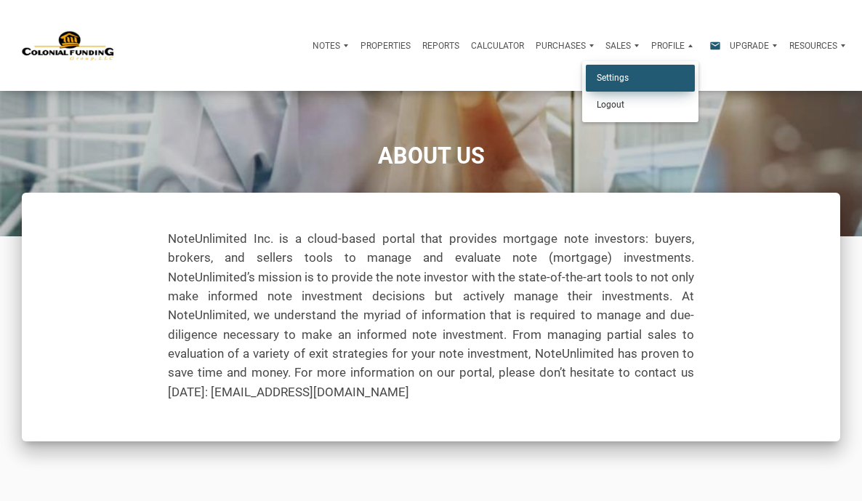
click at [617, 79] on link "Settings" at bounding box center [640, 78] width 109 height 27
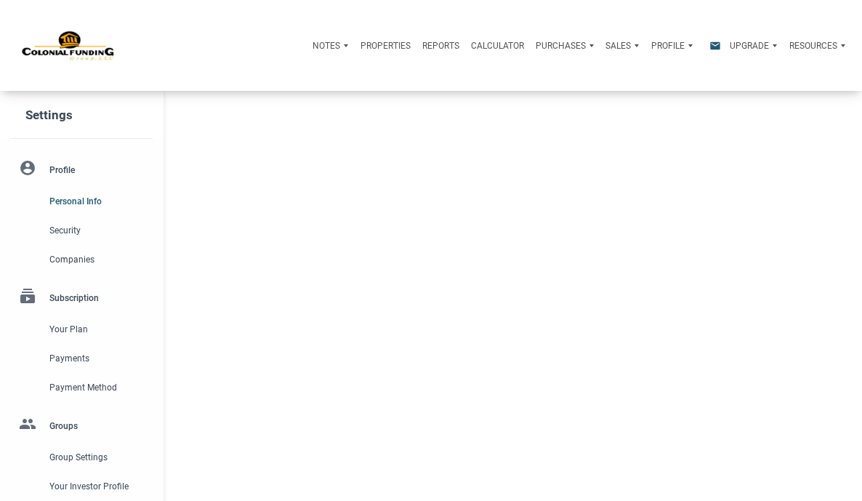
type input "CUMMING"
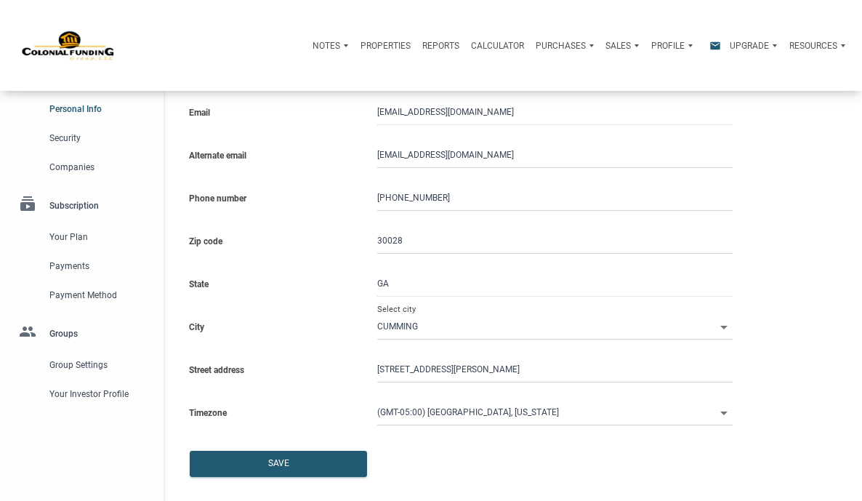
select select
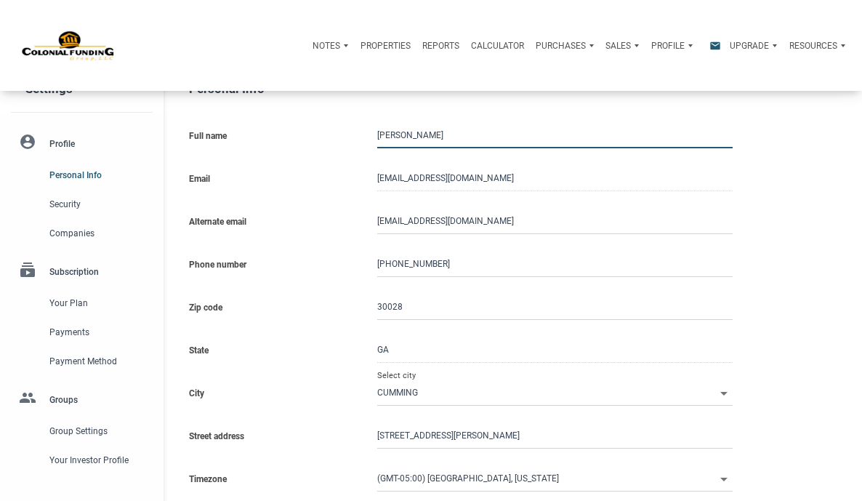
scroll to position [29, 0]
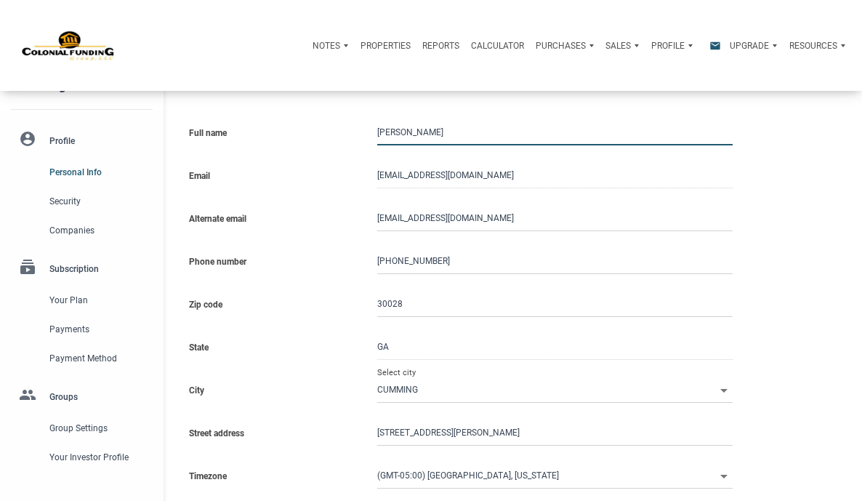
click at [67, 145] on li "account_circle Profile Personal Info Security Companies" at bounding box center [82, 184] width 164 height 121
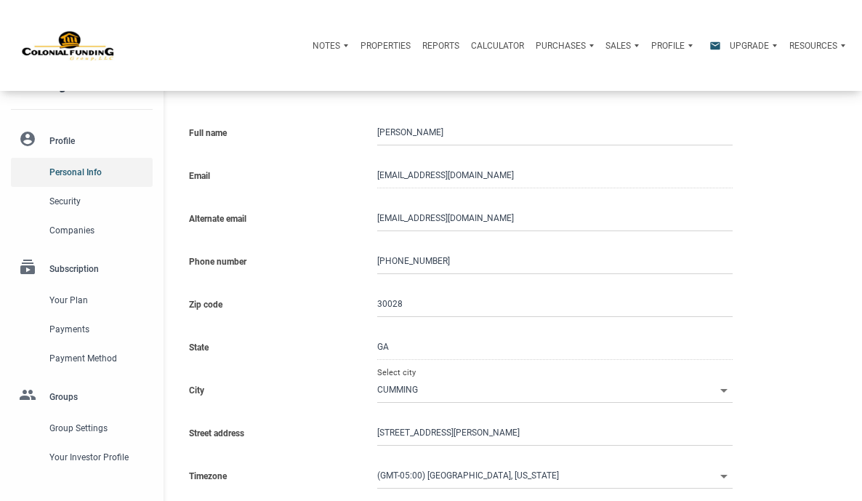
click at [73, 179] on span "Personal Info" at bounding box center [97, 172] width 97 height 17
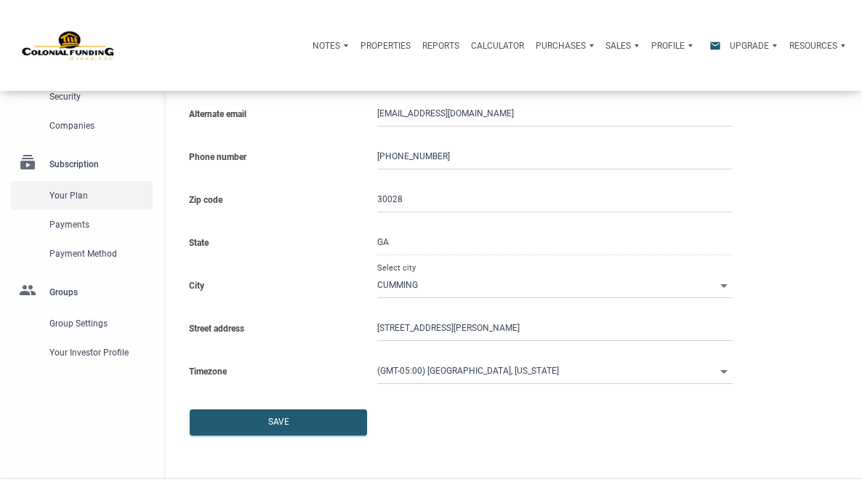
scroll to position [136, 0]
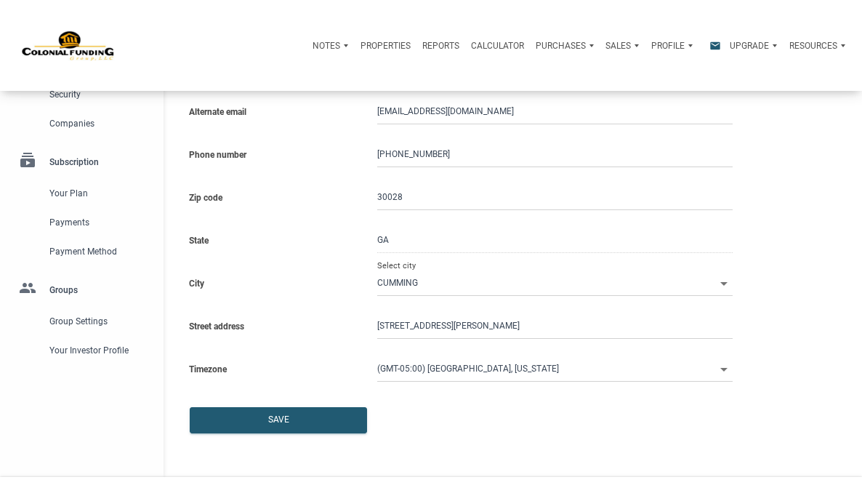
click at [76, 300] on li "group Groups Group Settings Your Investor Profile" at bounding box center [82, 315] width 164 height 99
click at [90, 330] on span "Group Settings" at bounding box center [97, 321] width 97 height 17
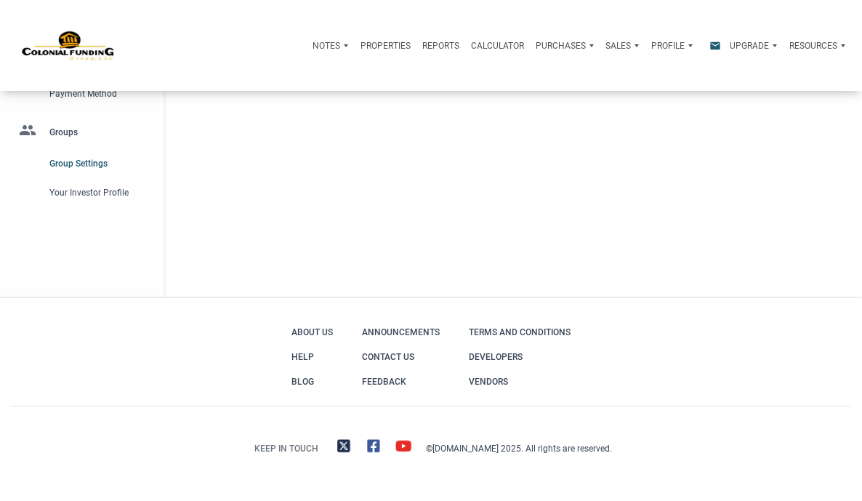
scroll to position [294, 0]
click at [95, 201] on span "Your Investor Profile" at bounding box center [97, 192] width 97 height 17
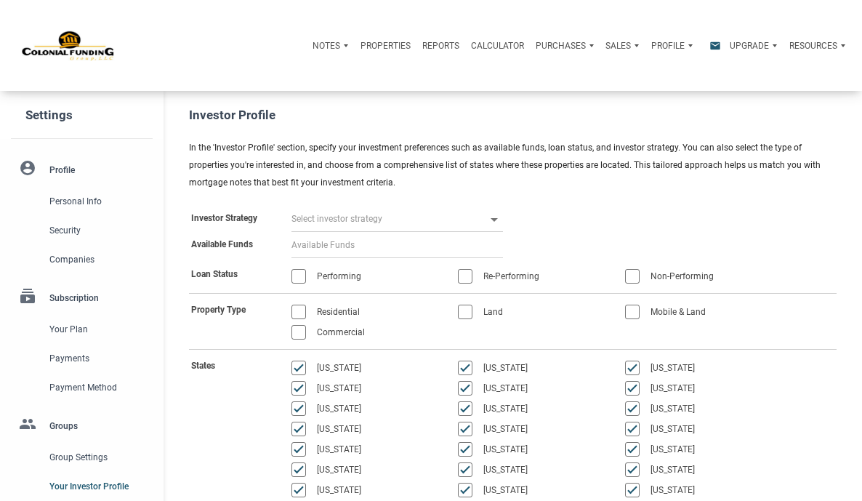
click at [494, 220] on icon at bounding box center [494, 220] width 7 height 4
select select
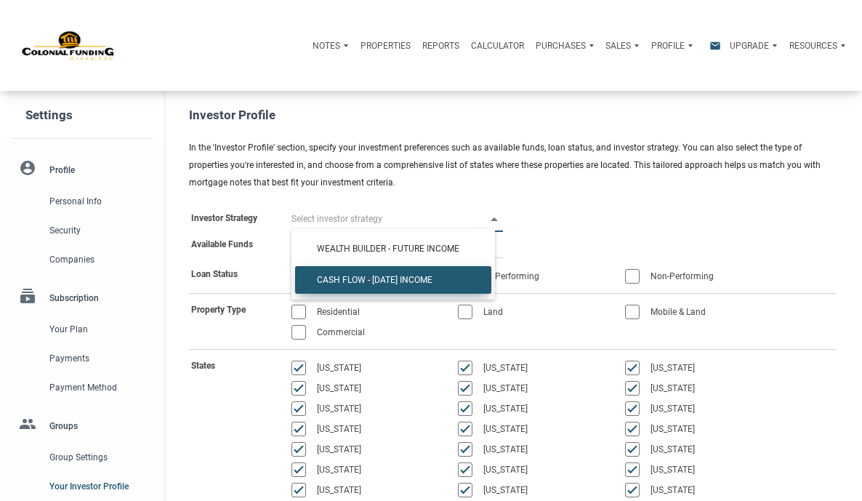
click at [431, 281] on span "Cash Flow - [DATE] Income" at bounding box center [393, 280] width 175 height 11
type input "Cash Flow - [DATE] Income"
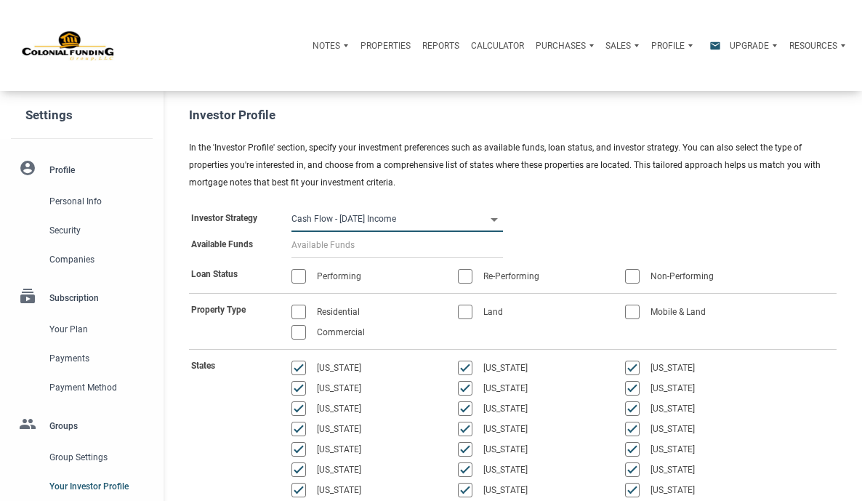
click at [493, 220] on icon at bounding box center [494, 220] width 7 height 4
select select
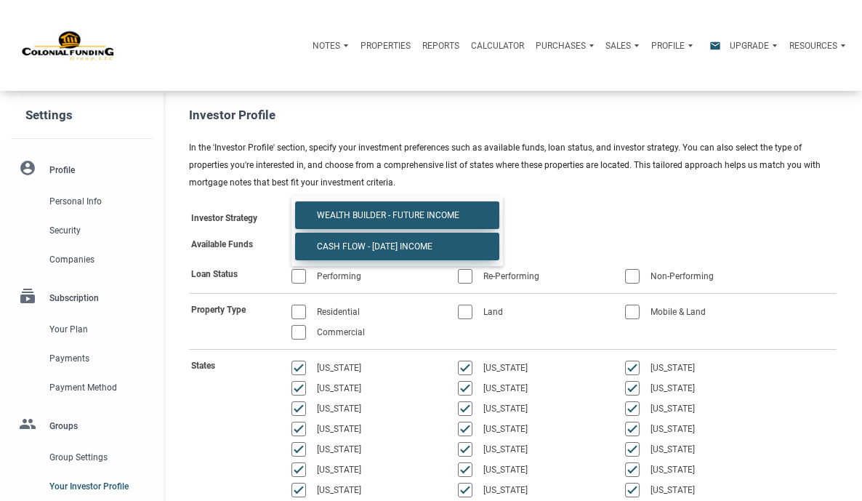
click at [481, 214] on span "Wealth Builder - Future Income" at bounding box center [397, 215] width 183 height 11
type input "Wealth Builder - Future Income"
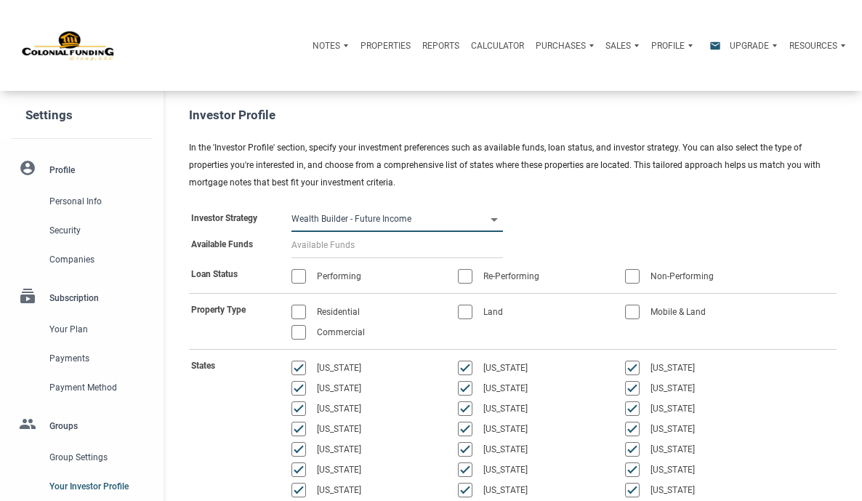
click at [492, 218] on icon at bounding box center [494, 220] width 7 height 4
select select
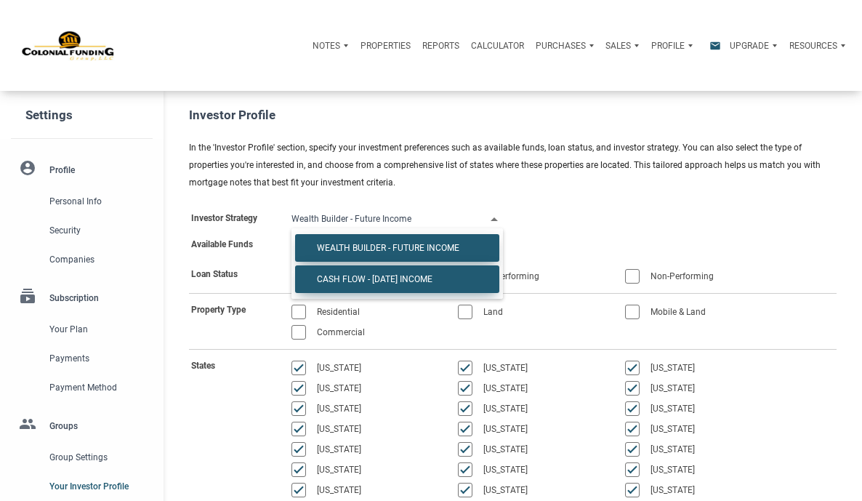
click at [399, 283] on span "Cash Flow - [DATE] Income" at bounding box center [397, 279] width 183 height 11
type input "Cash Flow - [DATE] Income"
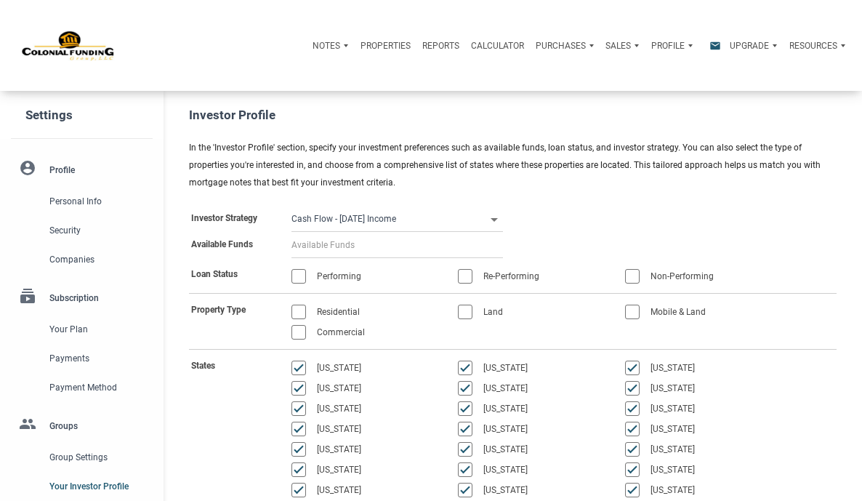
click at [369, 250] on input at bounding box center [398, 245] width 212 height 26
select select
type input "$ 2"
select select
type input "$ 20"
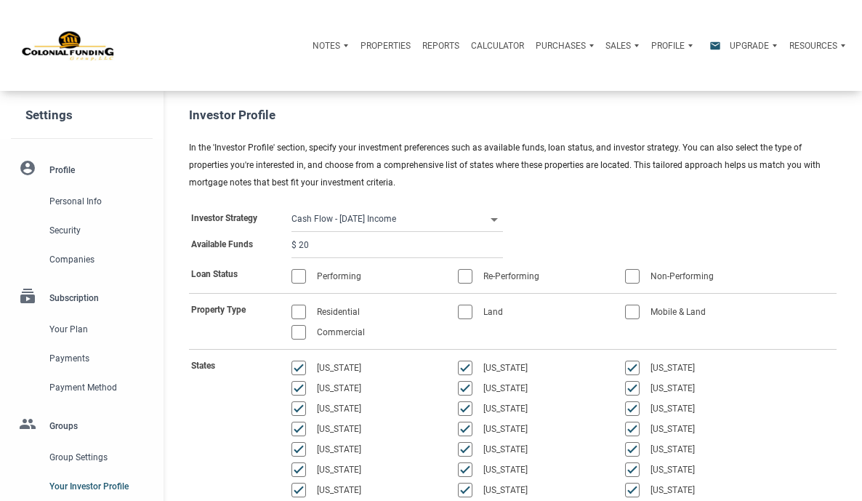
select select
type input "$ 200"
select select
type input "$ 2,000"
select select
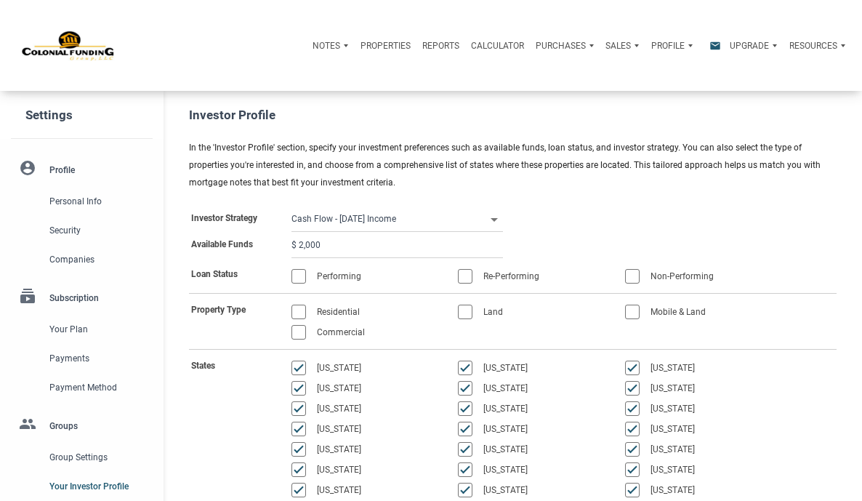
type input "$ 20,000"
select select
type input "$ 200,000"
click at [303, 279] on div at bounding box center [299, 276] width 15 height 15
select select
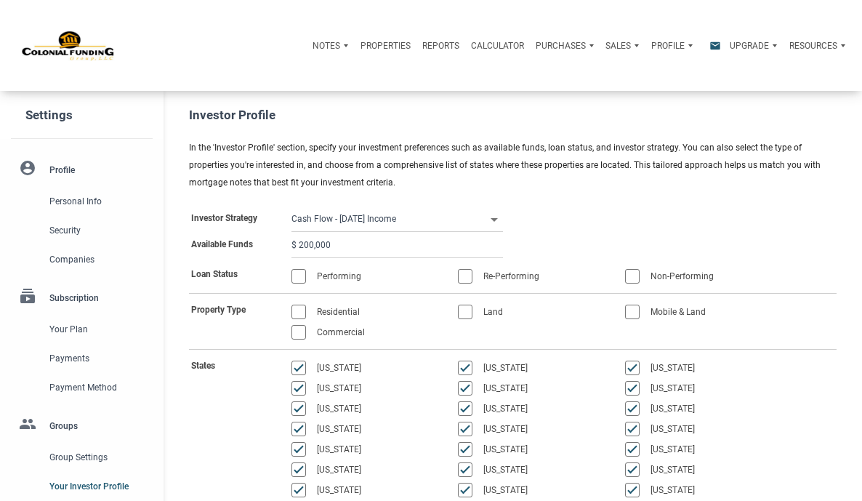
type input "$ 200,000"
click at [470, 278] on div at bounding box center [465, 276] width 15 height 15
select select
type input "$ 200,000"
click at [635, 277] on div at bounding box center [632, 276] width 15 height 15
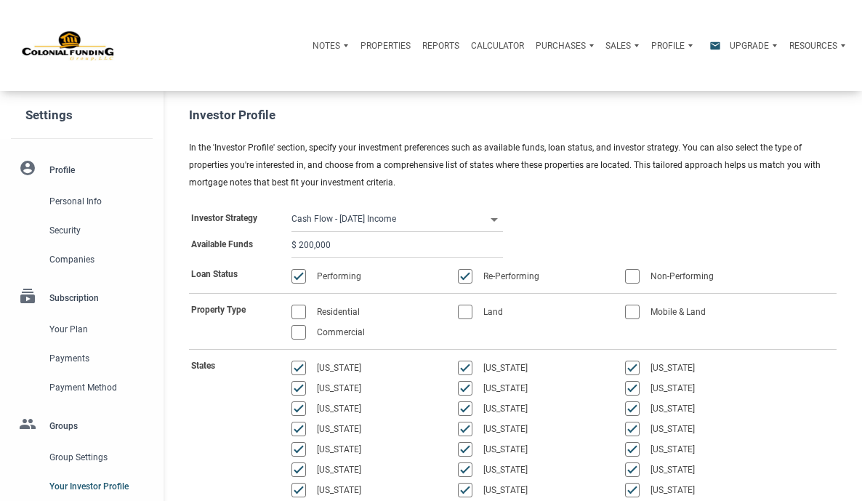
select select
type input "$ 200,000"
click at [296, 325] on div at bounding box center [299, 332] width 15 height 15
select select
type input "$ 200,000"
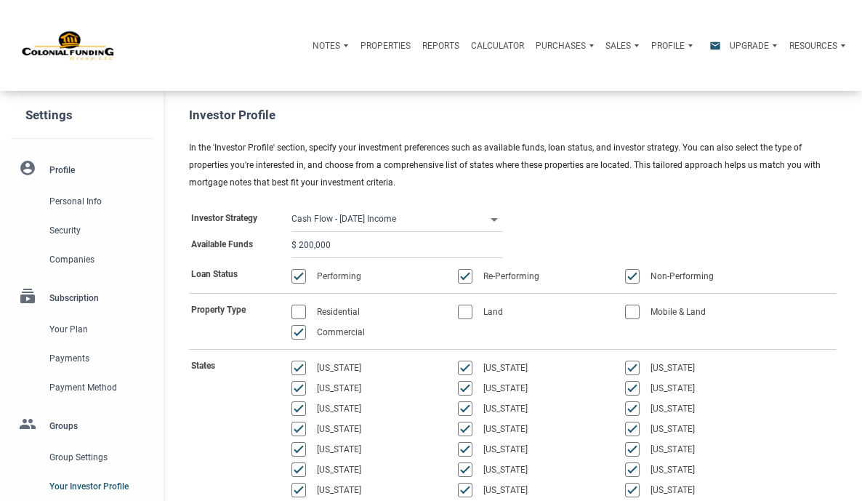
click at [306, 311] on div at bounding box center [299, 312] width 15 height 15
select select
type input "$ 200,000"
click at [640, 310] on div at bounding box center [632, 312] width 15 height 15
select select
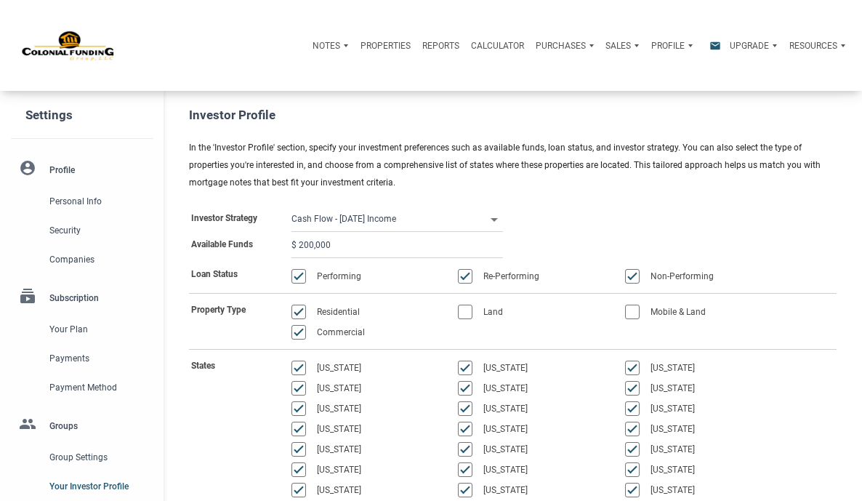
type input "$ 200,000"
click at [463, 313] on div at bounding box center [465, 312] width 15 height 15
select select
type input "$ 200,000"
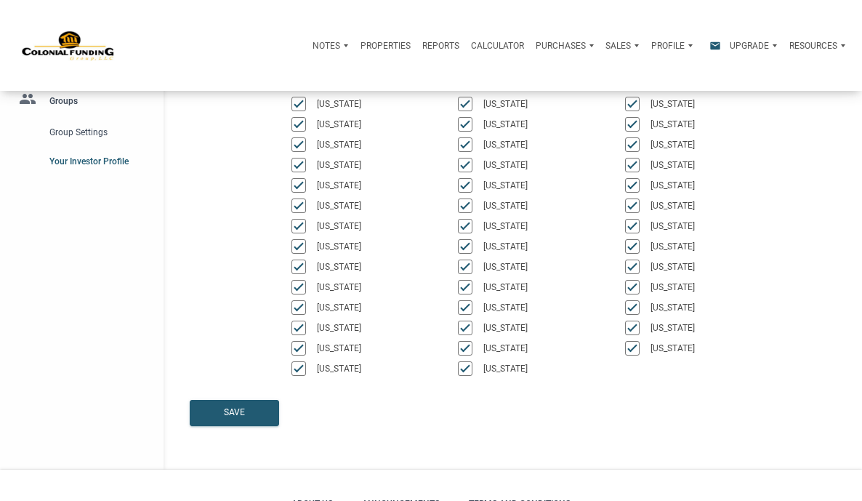
scroll to position [340, 0]
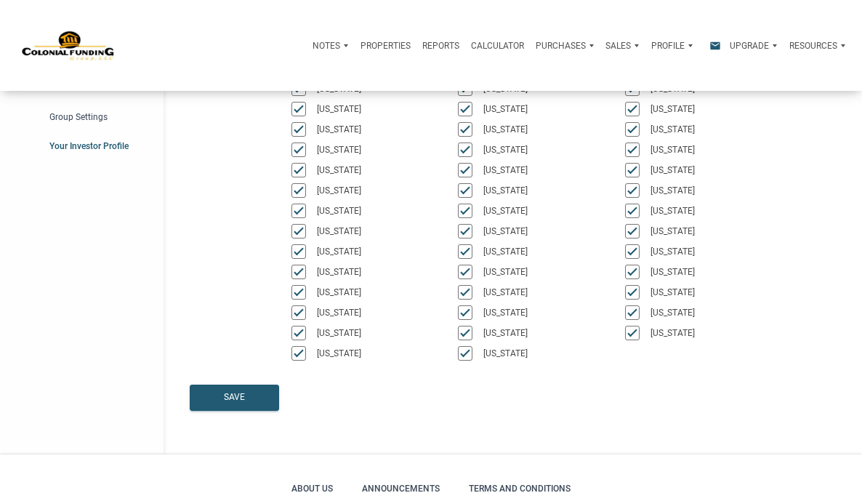
click at [228, 391] on div "Save" at bounding box center [234, 397] width 21 height 13
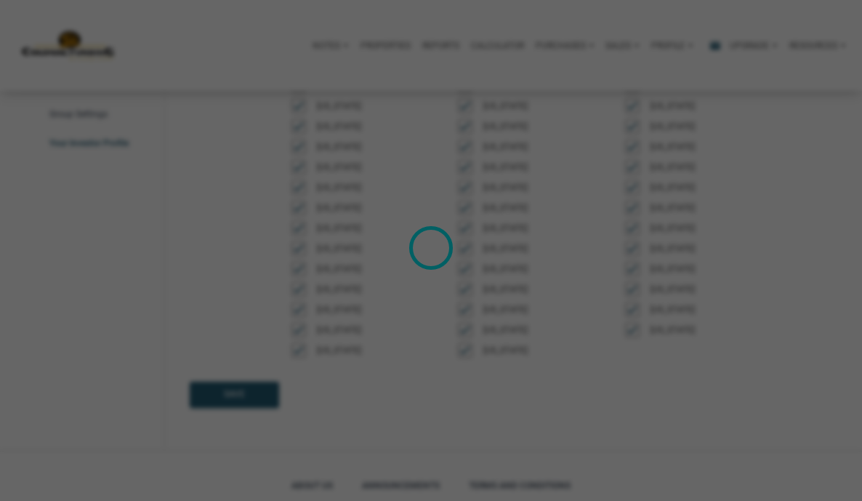
select select
type input "$ 200,000"
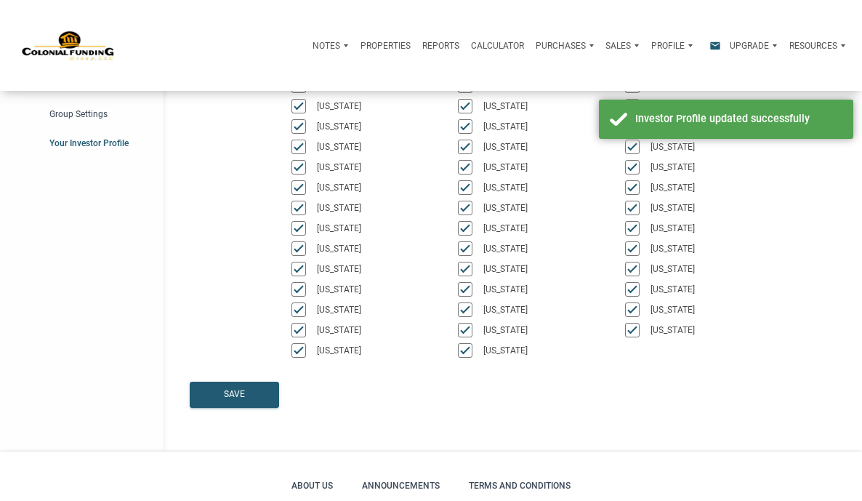
scroll to position [340, 0]
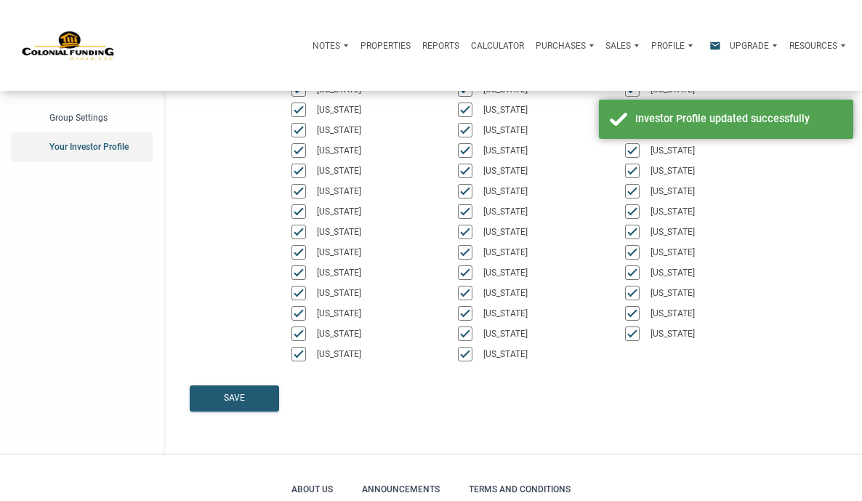
click at [87, 156] on span "Your Investor Profile" at bounding box center [97, 146] width 97 height 17
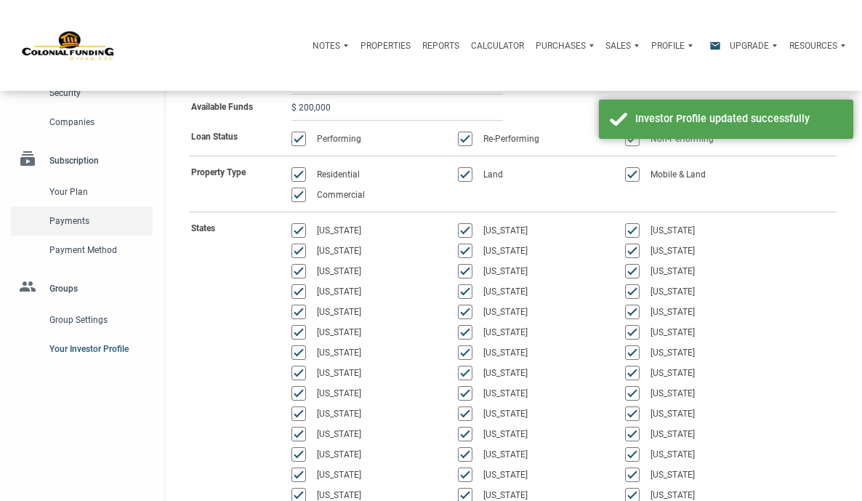
scroll to position [95, 0]
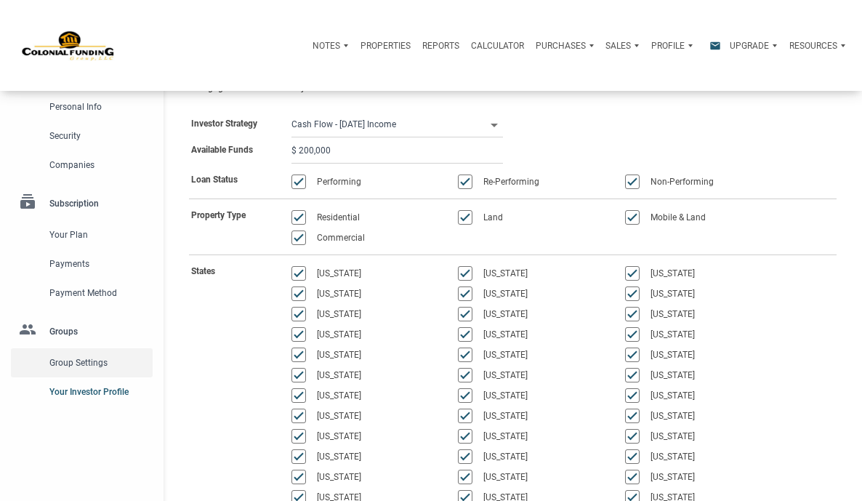
click at [74, 369] on span "Group Settings" at bounding box center [97, 362] width 97 height 17
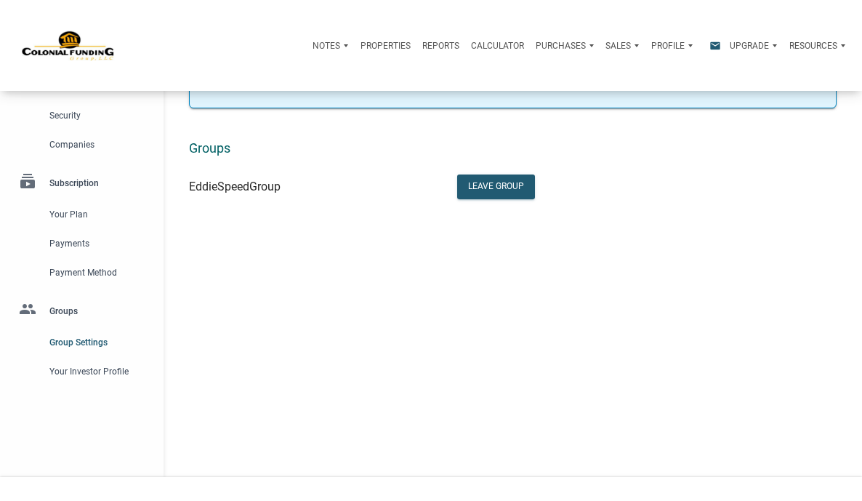
scroll to position [119, 0]
